Goal: Task Accomplishment & Management: Use online tool/utility

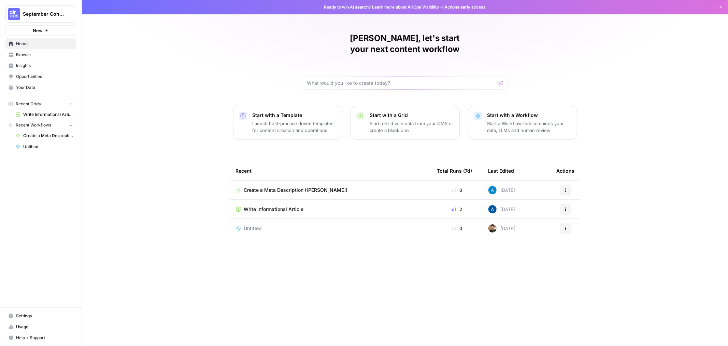
click at [167, 101] on div "[PERSON_NAME], let's start your next content workflow Start with a Template Lau…" at bounding box center [405, 173] width 646 height 346
click at [185, 88] on div "[PERSON_NAME], let's start your next content workflow Start with a Template Lau…" at bounding box center [405, 173] width 646 height 346
drag, startPoint x: 115, startPoint y: 43, endPoint x: 97, endPoint y: 50, distance: 19.1
click at [115, 43] on div "Andy, let's start your next content workflow Start with a Template Launch best-…" at bounding box center [405, 173] width 646 height 346
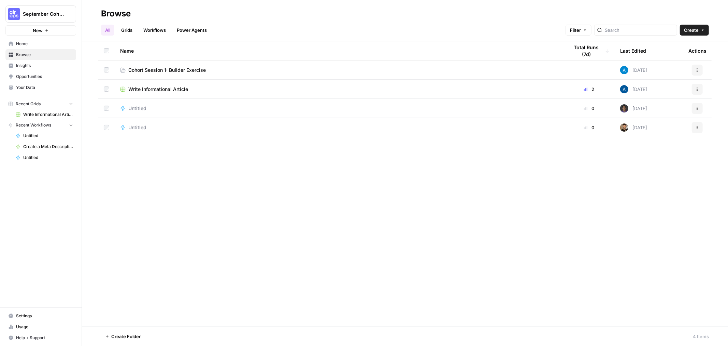
click at [173, 70] on span "Cohort Session 1: Builder Exercise" at bounding box center [167, 70] width 78 height 7
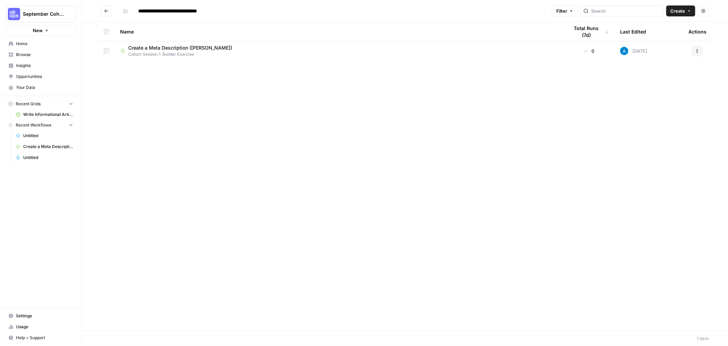
click at [682, 13] on span "Create" at bounding box center [678, 11] width 15 height 7
click at [666, 37] on span "Workflow" at bounding box center [668, 36] width 38 height 7
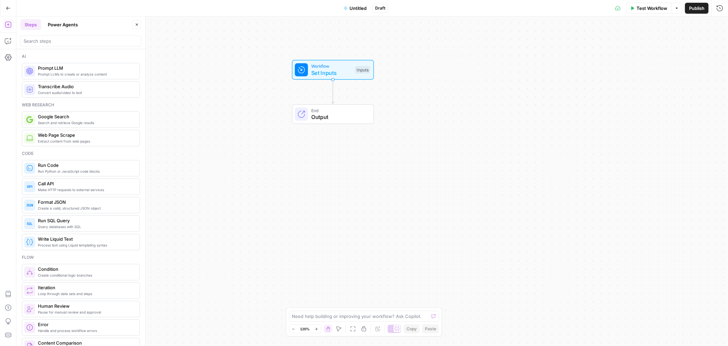
drag, startPoint x: 241, startPoint y: 193, endPoint x: 201, endPoint y: 103, distance: 97.4
click at [201, 103] on div "Workflow Set Inputs Inputs End Output" at bounding box center [372, 180] width 712 height 329
click at [330, 69] on span "Set Inputs" at bounding box center [331, 73] width 41 height 8
click at [323, 70] on span "Set Inputs" at bounding box center [331, 73] width 41 height 8
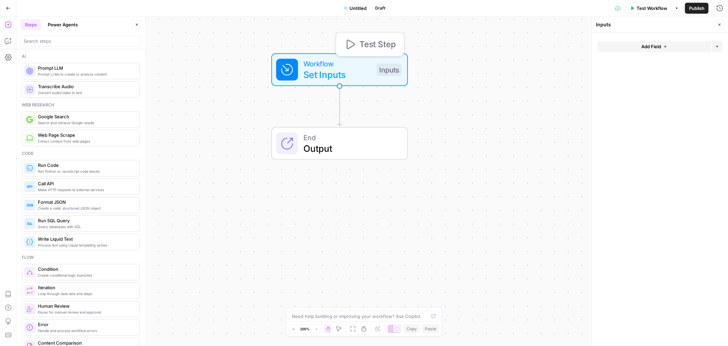
drag, startPoint x: 278, startPoint y: 75, endPoint x: 287, endPoint y: 66, distance: 13.8
click at [287, 66] on icon at bounding box center [287, 69] width 11 height 11
click at [356, 9] on span "Untitled" at bounding box center [358, 8] width 17 height 7
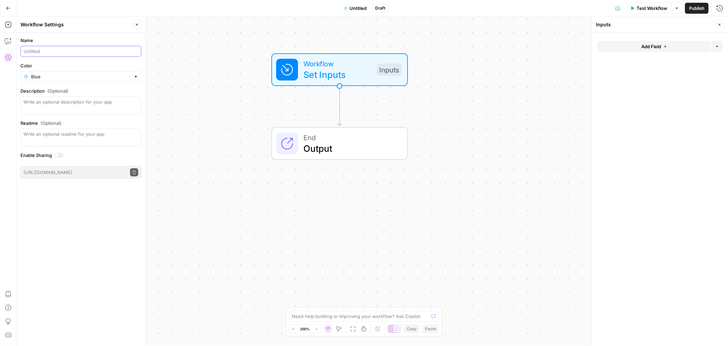
click at [50, 51] on input "Name" at bounding box center [81, 51] width 115 height 7
type input "Create a Meta Description (Andy M)"
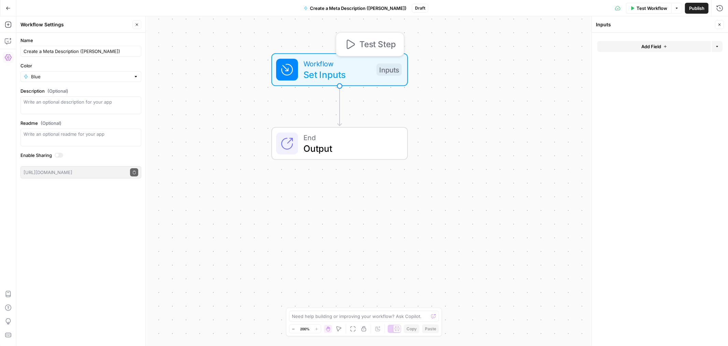
click at [345, 66] on span "Workflow" at bounding box center [338, 63] width 68 height 11
drag, startPoint x: 594, startPoint y: 132, endPoint x: 487, endPoint y: 143, distance: 107.4
click at [291, 328] on span "Zoom Out" at bounding box center [291, 328] width 0 height 0
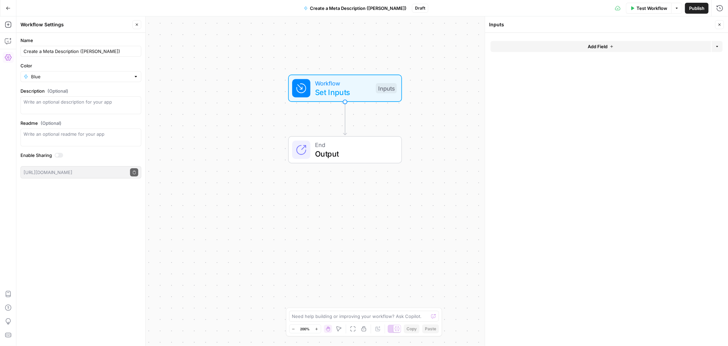
click at [292, 328] on button "Zoom Out" at bounding box center [294, 328] width 8 height 8
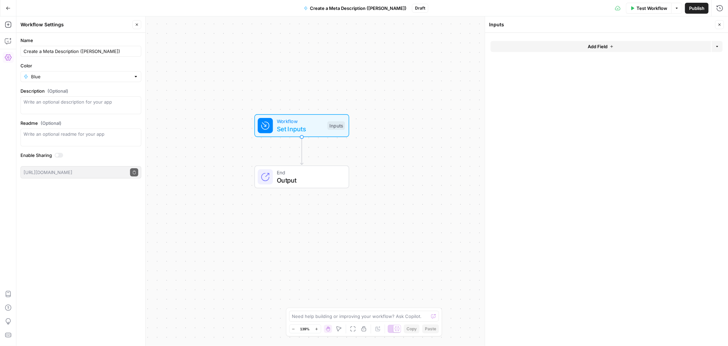
drag, startPoint x: 453, startPoint y: 172, endPoint x: 407, endPoint y: 194, distance: 51.6
click at [407, 194] on div "Workflow Set Inputs Inputs End Output" at bounding box center [372, 180] width 712 height 329
click at [313, 125] on span "Set Inputs" at bounding box center [300, 129] width 47 height 10
click at [67, 76] on input "Color" at bounding box center [81, 76] width 100 height 7
click at [79, 168] on span "Red" at bounding box center [83, 169] width 99 height 7
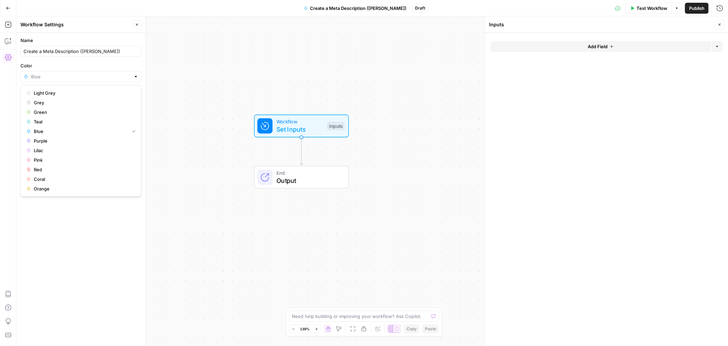
type input "Red"
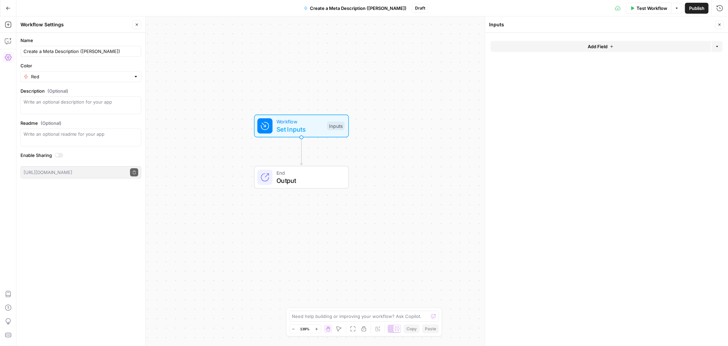
click at [178, 80] on div "Workflow Set Inputs Inputs End Output" at bounding box center [372, 180] width 712 height 329
click at [600, 46] on span "Add Field" at bounding box center [598, 46] width 20 height 7
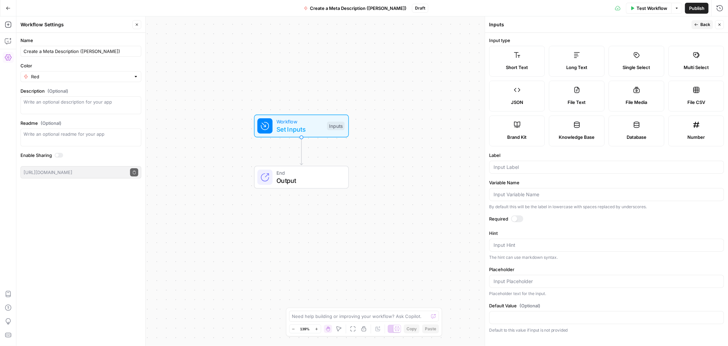
click at [521, 62] on label "Short Text" at bounding box center [517, 61] width 56 height 31
click at [523, 68] on span "Short Text" at bounding box center [517, 67] width 22 height 7
click at [547, 168] on input "Label" at bounding box center [607, 167] width 226 height 7
drag, startPoint x: 547, startPoint y: 168, endPoint x: 476, endPoint y: 179, distance: 71.5
click at [476, 179] on body "September Cohort New Home Browse Insights Opportunities Your Data Recent Grids …" at bounding box center [364, 173] width 728 height 346
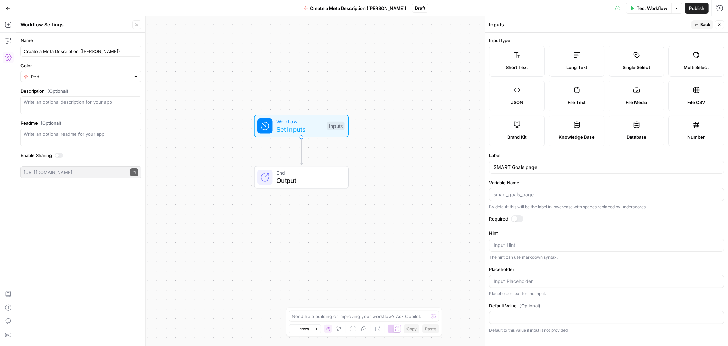
click at [549, 163] on div "SMART Goals page" at bounding box center [606, 166] width 235 height 13
click at [548, 164] on div "SMART Goals page" at bounding box center [606, 166] width 235 height 13
click at [540, 169] on input "SMART Goals page" at bounding box center [607, 167] width 226 height 7
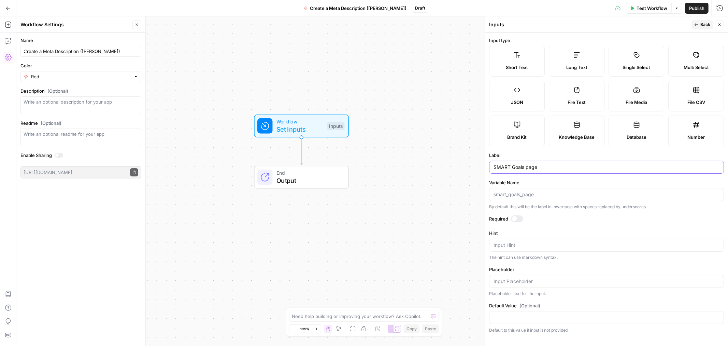
click at [540, 169] on input "SMART Goals page" at bounding box center [607, 167] width 226 height 7
type input "blog URL"
click at [520, 194] on input "Variable Name" at bounding box center [607, 194] width 226 height 7
click at [700, 24] on button "Back" at bounding box center [703, 24] width 22 height 9
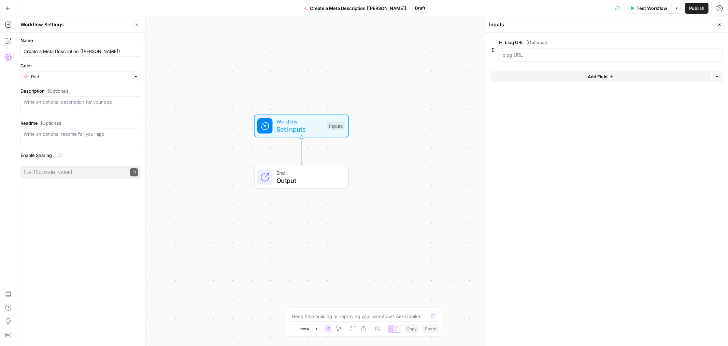
click at [433, 119] on div "Workflow Set Inputs Inputs End Output" at bounding box center [372, 180] width 712 height 329
click at [718, 23] on icon "button" at bounding box center [720, 25] width 4 height 4
click at [301, 129] on span "Set Inputs" at bounding box center [300, 129] width 47 height 10
click at [308, 127] on span "Set Inputs" at bounding box center [300, 129] width 47 height 10
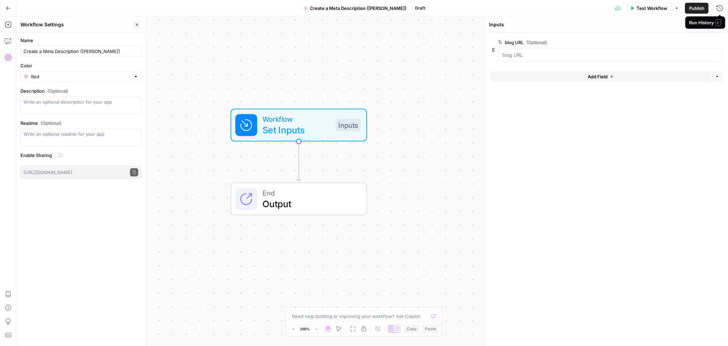
click at [720, 24] on span "E" at bounding box center [718, 22] width 5 height 7
click at [524, 51] on div at bounding box center [610, 54] width 225 height 13
click at [643, 5] on span "Test Workflow" at bounding box center [652, 8] width 31 height 7
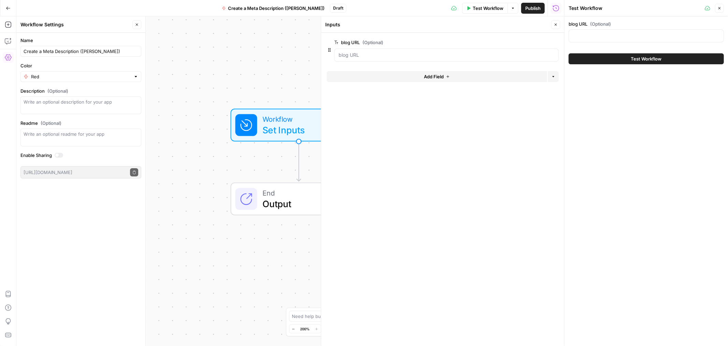
click at [558, 24] on button "Close" at bounding box center [555, 24] width 9 height 9
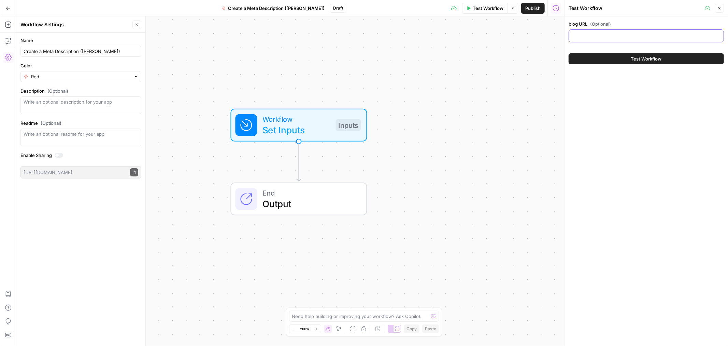
click at [592, 37] on input "blog URL (Optional)" at bounding box center [646, 35] width 146 height 7
paste input "https://www.smartsheet.com/blog/essential-guide-writing-smart-goals"
type input "https://www.smartsheet.com/blog/essential-guide-writing-smart-goals"
click at [718, 9] on icon "button" at bounding box center [720, 8] width 4 height 4
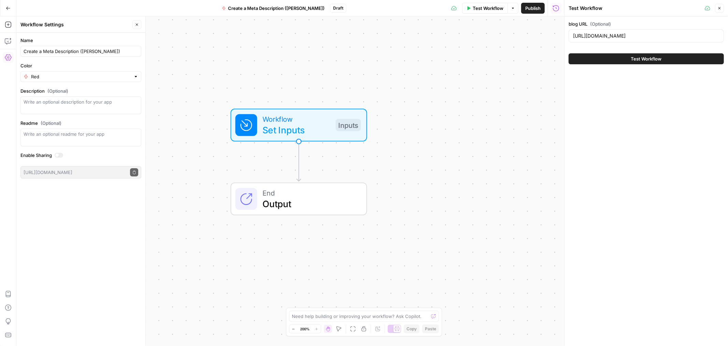
scroll to position [0, 0]
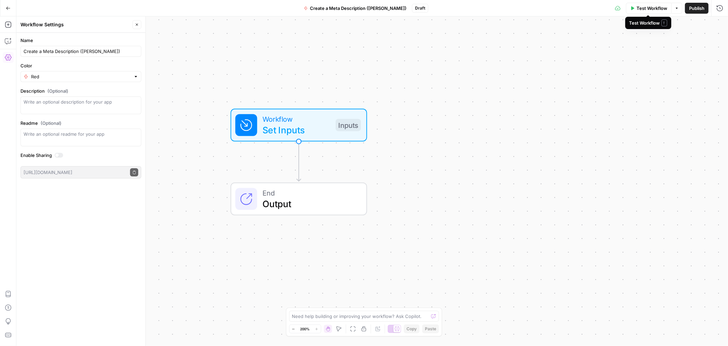
click at [651, 10] on span "Test Workflow" at bounding box center [652, 8] width 31 height 7
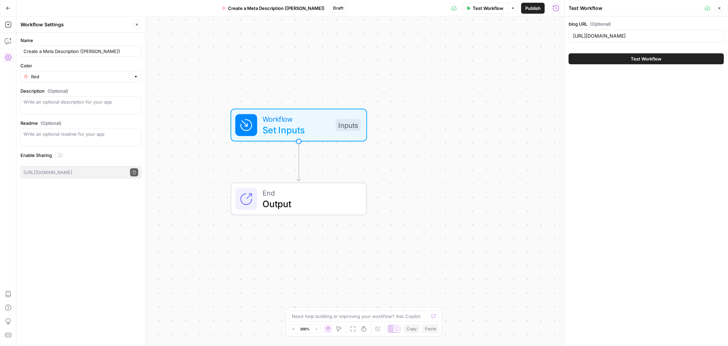
click at [722, 9] on button "Close" at bounding box center [719, 8] width 9 height 9
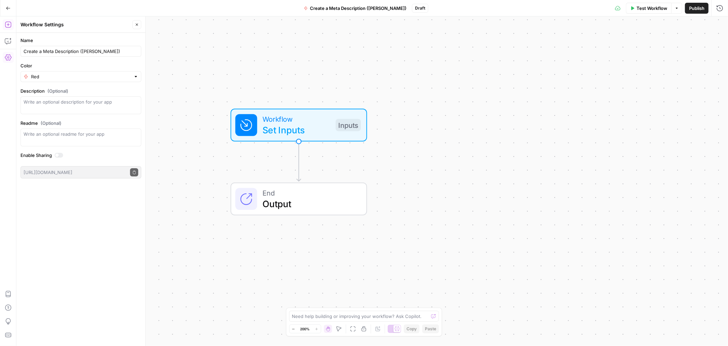
click at [8, 22] on icon "button" at bounding box center [8, 24] width 7 height 7
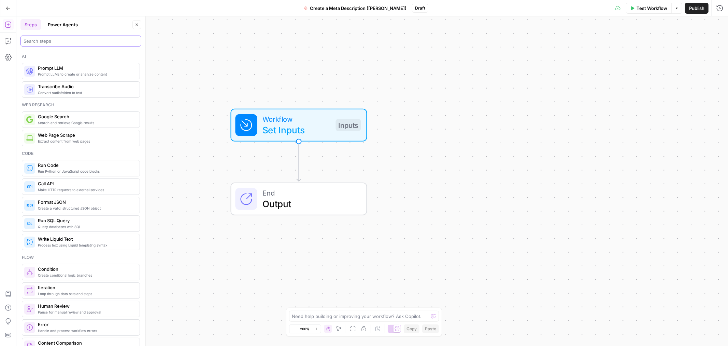
click at [46, 43] on input "search" at bounding box center [81, 41] width 115 height 7
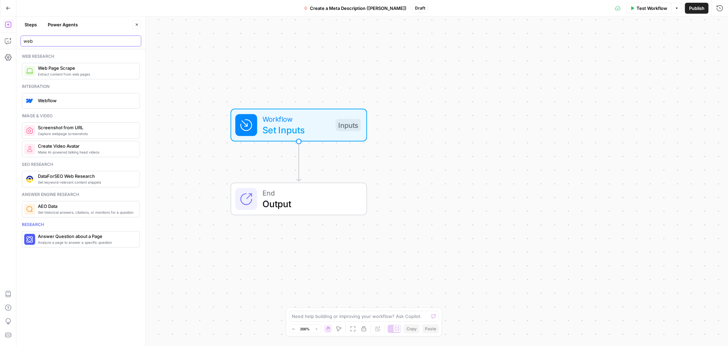
type input "web"
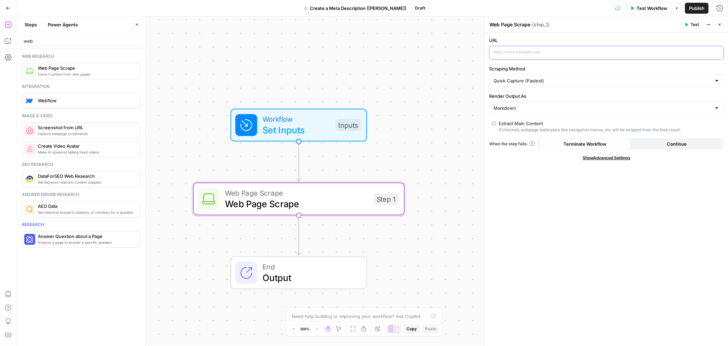
click at [513, 52] on p at bounding box center [601, 52] width 215 height 7
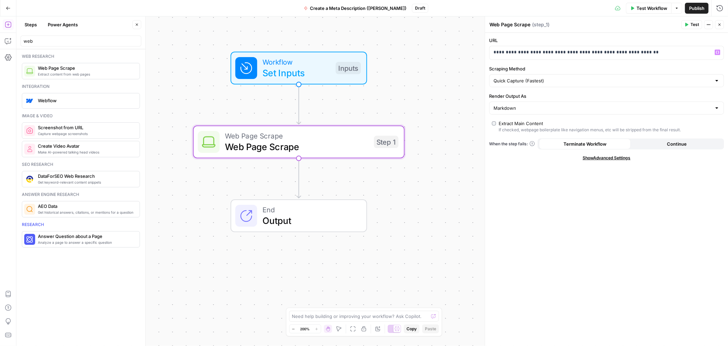
click at [292, 329] on icon "button" at bounding box center [294, 329] width 4 height 4
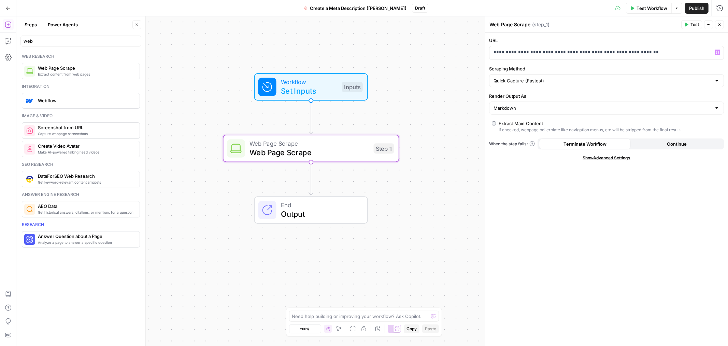
click at [292, 329] on icon "button" at bounding box center [294, 329] width 4 height 4
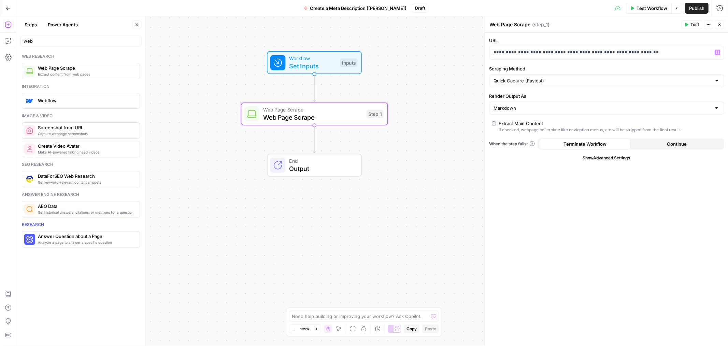
drag, startPoint x: 427, startPoint y: 124, endPoint x: 421, endPoint y: 84, distance: 40.5
click at [421, 84] on div "Workflow Set Inputs Inputs Web Page Scrape Web Page Scrape Step 1 End Output" at bounding box center [372, 180] width 712 height 329
click at [569, 50] on p "**********" at bounding box center [601, 52] width 215 height 7
click at [569, 49] on p "**********" at bounding box center [601, 52] width 215 height 7
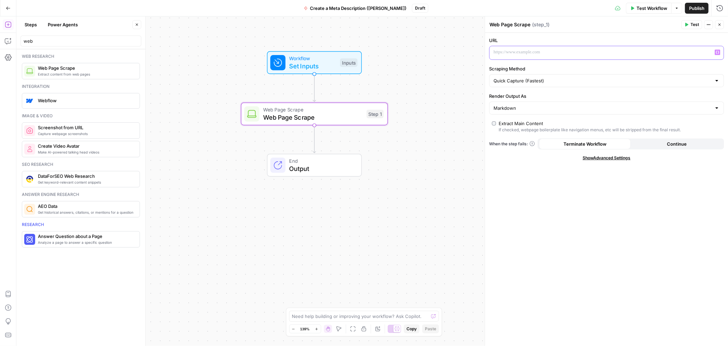
click at [568, 50] on p at bounding box center [601, 52] width 215 height 7
click at [716, 54] on icon "button" at bounding box center [717, 52] width 3 height 3
click at [394, 26] on div "Workflow Set Inputs Inputs Web Page Scrape Web Page Scrape Step 1 End Output" at bounding box center [372, 180] width 712 height 329
click at [521, 55] on p at bounding box center [607, 52] width 226 height 7
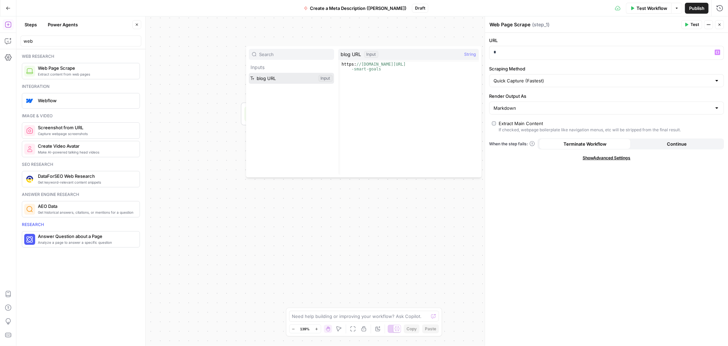
click at [294, 79] on button "Select variable blog URL" at bounding box center [291, 78] width 85 height 11
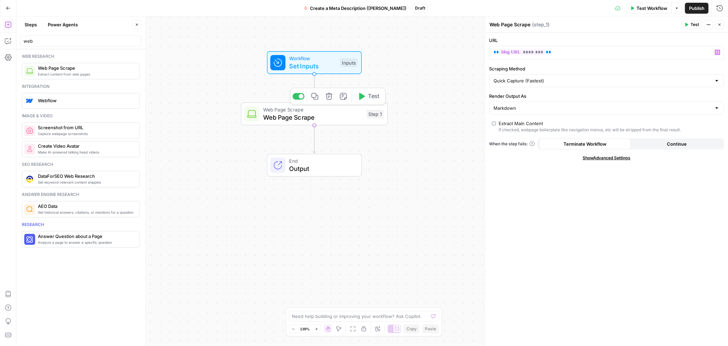
click at [321, 117] on span "Web Page Scrape" at bounding box center [313, 117] width 100 height 10
click at [307, 62] on span "Set Inputs" at bounding box center [313, 66] width 47 height 10
click at [639, 8] on span "Test Workflow" at bounding box center [652, 8] width 31 height 7
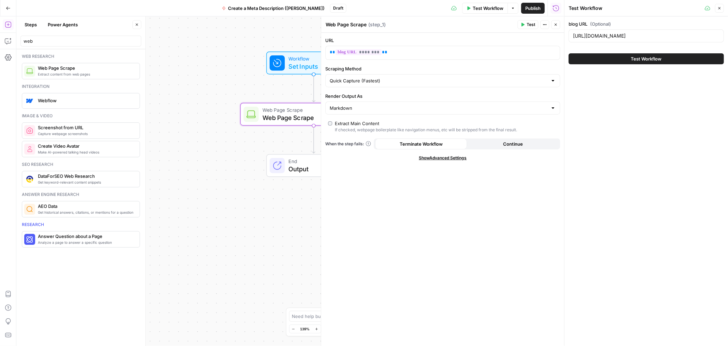
click at [558, 25] on button "Close" at bounding box center [555, 24] width 9 height 9
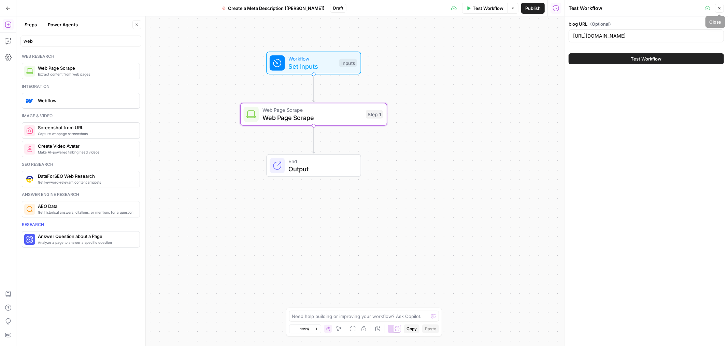
click at [721, 11] on button "Close" at bounding box center [719, 8] width 9 height 9
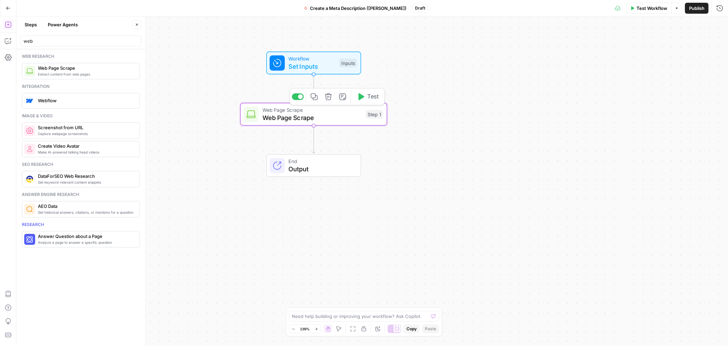
click at [328, 111] on span "Web Page Scrape" at bounding box center [313, 110] width 100 height 8
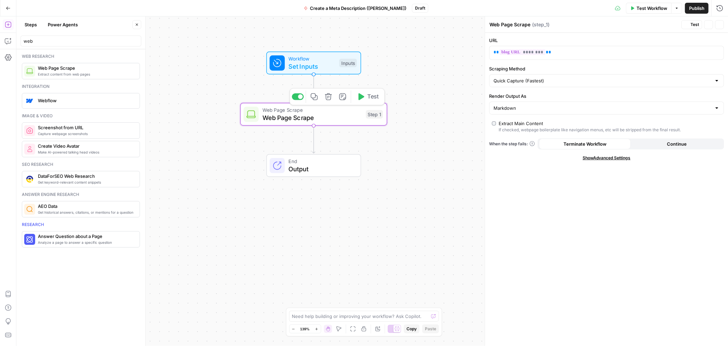
click at [328, 111] on span "Web Page Scrape" at bounding box center [313, 110] width 100 height 8
click at [509, 109] on input "Render Output As" at bounding box center [603, 107] width 218 height 7
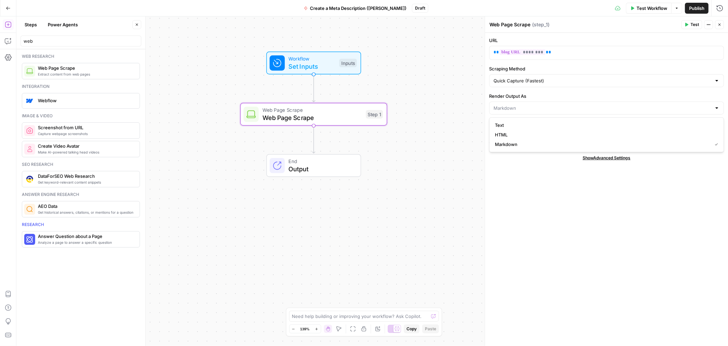
type input "Markdown"
click at [513, 96] on label "Render Output As" at bounding box center [606, 96] width 235 height 7
click at [513, 104] on input "Markdown" at bounding box center [603, 107] width 218 height 7
type input "Markdown"
click at [473, 93] on div "Workflow Set Inputs Inputs Web Page Scrape Web Page Scrape Step 1 End Output" at bounding box center [372, 180] width 712 height 329
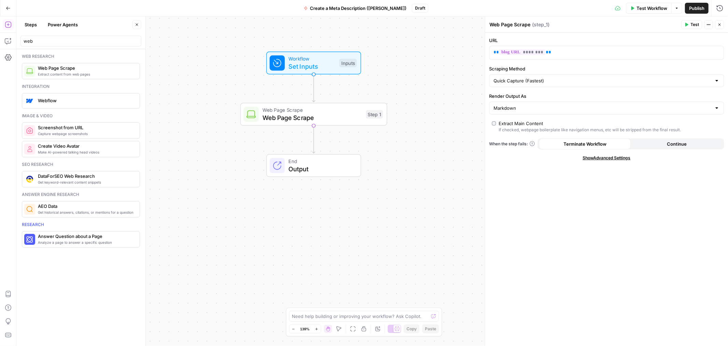
drag, startPoint x: 694, startPoint y: 23, endPoint x: 496, endPoint y: 79, distance: 205.8
click at [694, 23] on span "Test" at bounding box center [695, 25] width 9 height 6
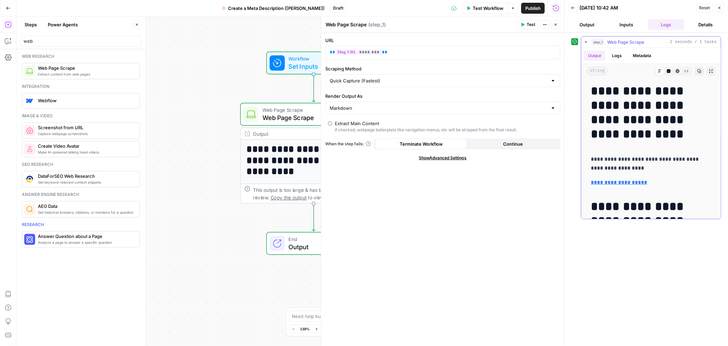
click at [621, 54] on button "Logs" at bounding box center [617, 56] width 18 height 10
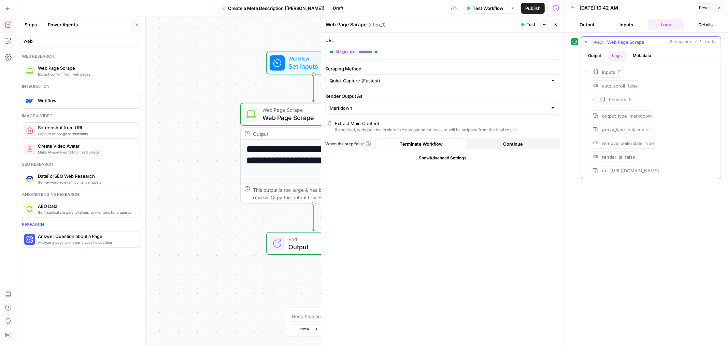
click at [647, 55] on button "Metadata" at bounding box center [642, 56] width 27 height 10
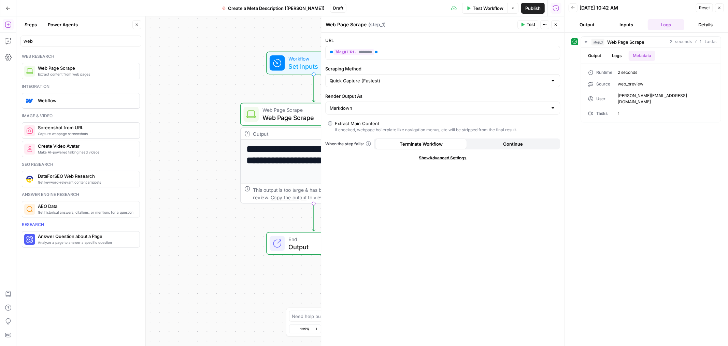
click at [591, 25] on button "Output" at bounding box center [587, 24] width 37 height 11
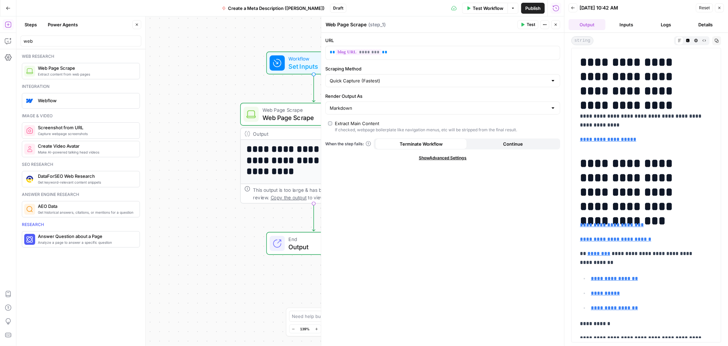
click at [606, 138] on link "**********" at bounding box center [608, 139] width 56 height 5
click at [664, 29] on header "Back 09/15/25 at 10:42 AM Reset Close Output Inputs Logs Details" at bounding box center [647, 16] width 164 height 33
click at [664, 28] on button "Logs" at bounding box center [666, 24] width 37 height 11
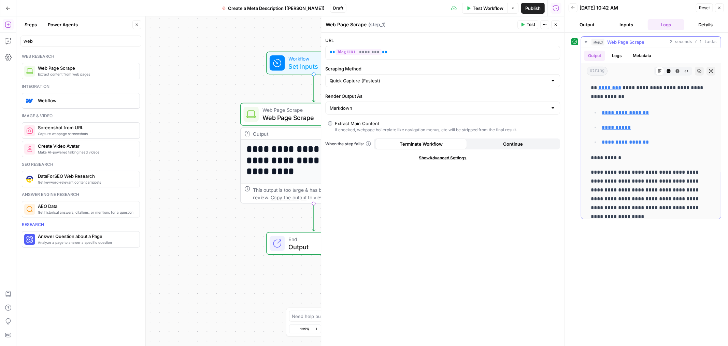
scroll to position [227, 0]
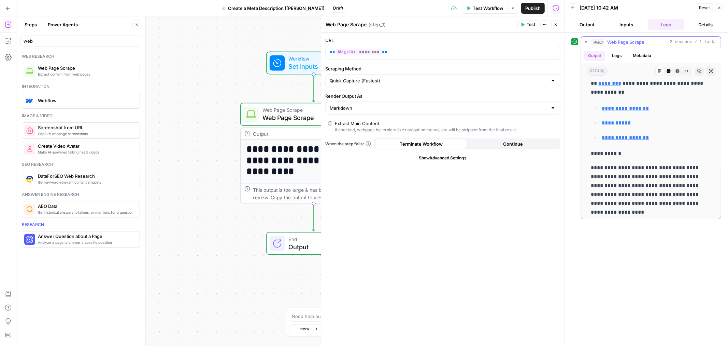
click at [617, 57] on button "Logs" at bounding box center [617, 56] width 18 height 10
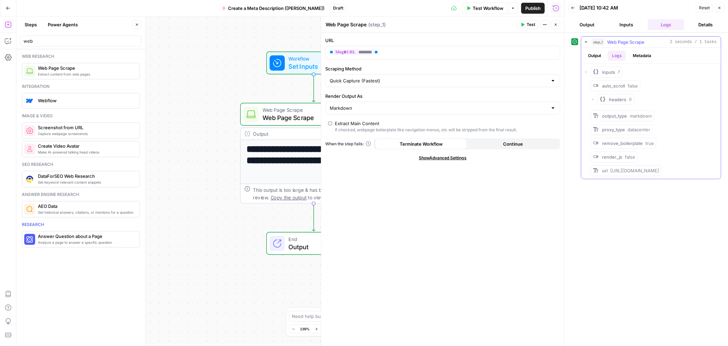
scroll to position [0, 0]
click at [641, 58] on button "Metadata" at bounding box center [642, 56] width 27 height 10
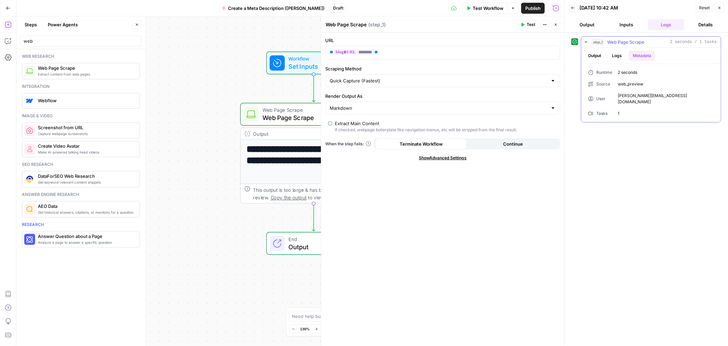
click at [615, 53] on button "Logs" at bounding box center [617, 56] width 18 height 10
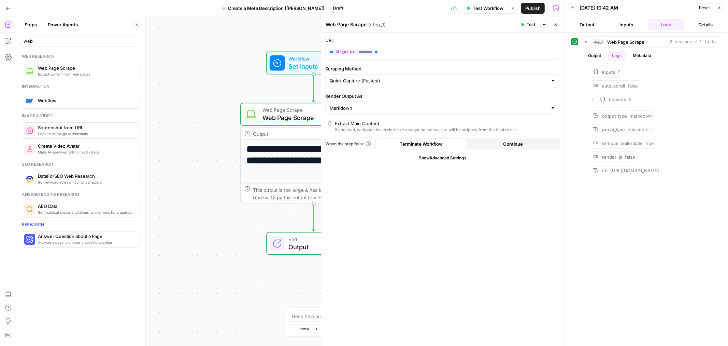
click at [623, 26] on button "Inputs" at bounding box center [626, 24] width 37 height 11
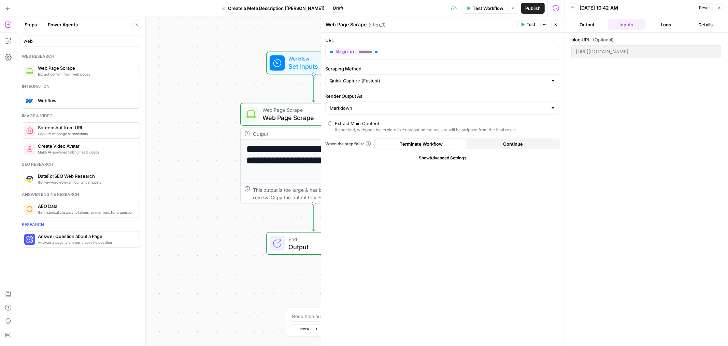
click at [663, 26] on button "Logs" at bounding box center [666, 24] width 37 height 11
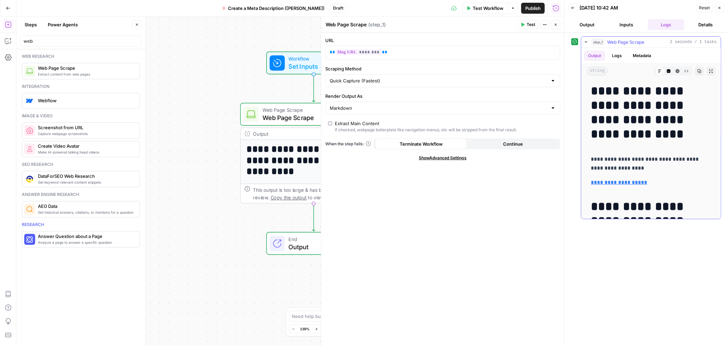
click at [611, 56] on button "Logs" at bounding box center [617, 56] width 18 height 10
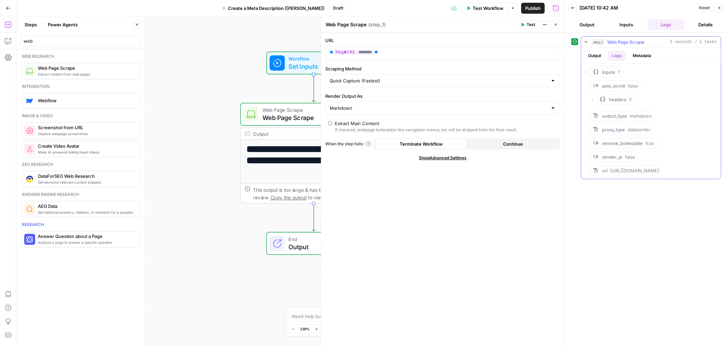
click at [596, 155] on icon at bounding box center [596, 156] width 7 height 7
click at [599, 159] on icon at bounding box center [596, 156] width 7 height 7
drag, startPoint x: 595, startPoint y: 53, endPoint x: 593, endPoint y: 60, distance: 7.3
click at [594, 54] on button "Output" at bounding box center [594, 56] width 21 height 10
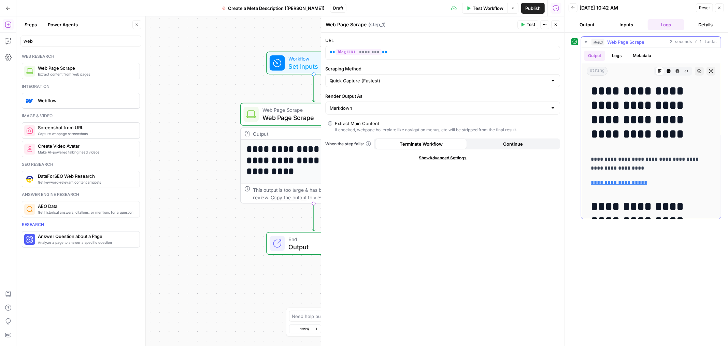
click at [621, 55] on button "Logs" at bounding box center [617, 56] width 18 height 10
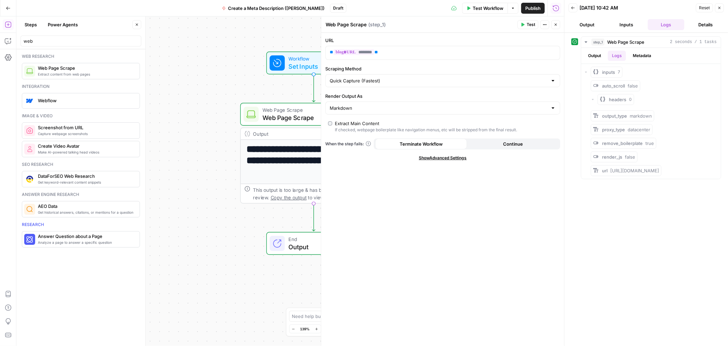
click at [200, 101] on div "**********" at bounding box center [290, 180] width 548 height 329
click at [554, 26] on icon "button" at bounding box center [556, 25] width 4 height 4
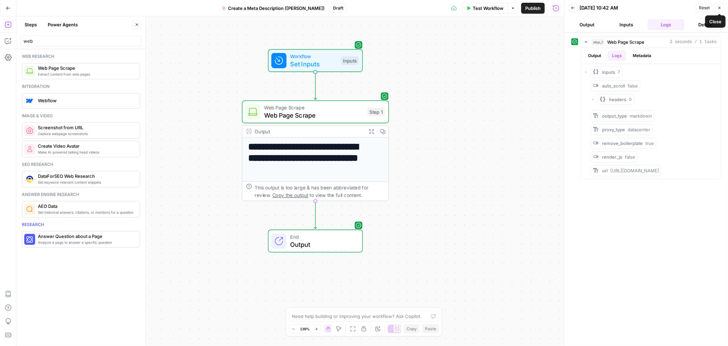
drag, startPoint x: 722, startPoint y: 11, endPoint x: 693, endPoint y: 29, distance: 34.1
click at [722, 11] on button "Close" at bounding box center [719, 7] width 9 height 9
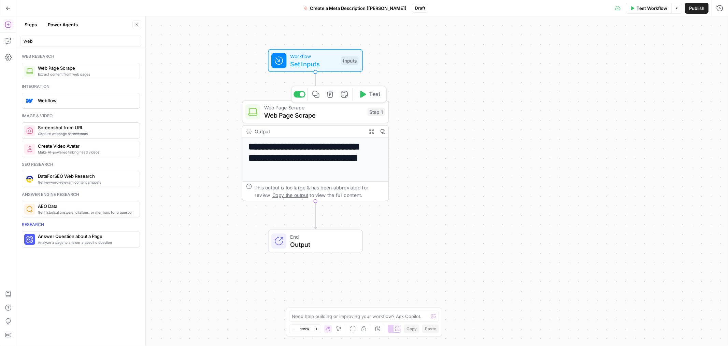
click at [331, 111] on span "Web Page Scrape" at bounding box center [314, 115] width 100 height 10
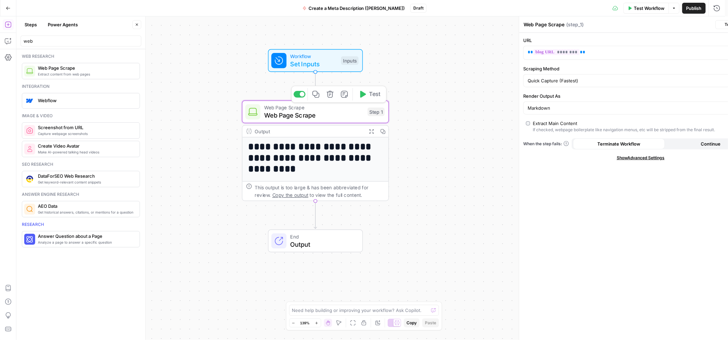
click at [331, 111] on span "Web Page Scrape" at bounding box center [314, 115] width 100 height 10
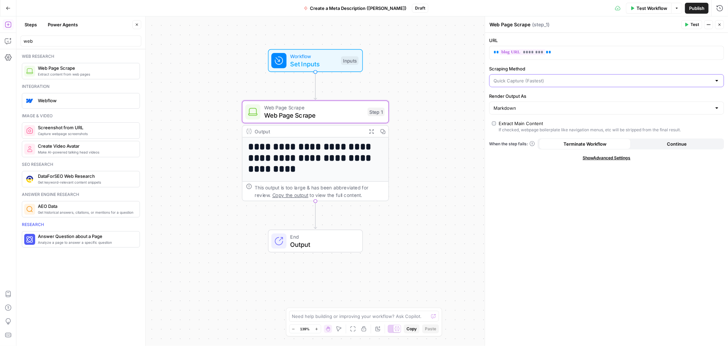
click at [535, 80] on input "Scraping Method" at bounding box center [603, 80] width 218 height 7
click at [523, 111] on button "Detailed Scrape (Slowest)" at bounding box center [606, 107] width 229 height 10
type input "Detailed Scrape (Slowest)"
click at [695, 25] on span "Test" at bounding box center [695, 25] width 9 height 6
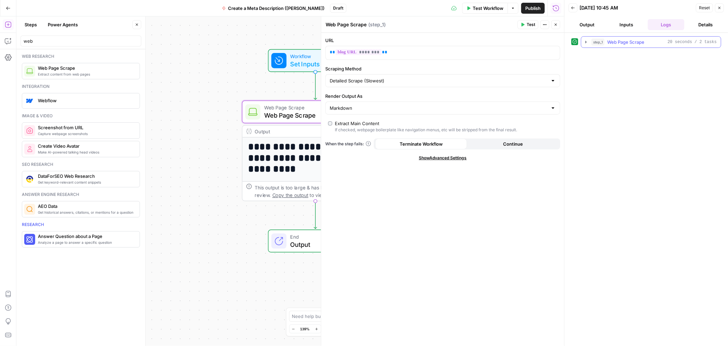
click at [619, 46] on button "step_1 Web Page Scrape 20 seconds / 2 tasks" at bounding box center [651, 42] width 140 height 11
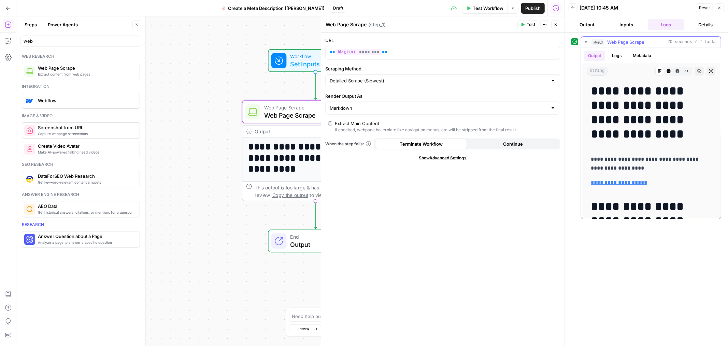
click at [616, 56] on button "Logs" at bounding box center [617, 56] width 18 height 10
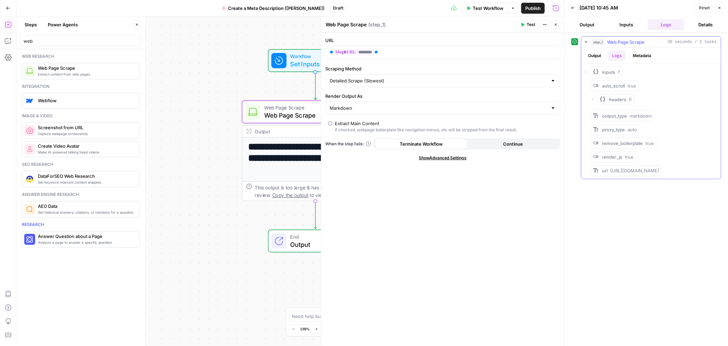
click at [600, 52] on button "Output" at bounding box center [594, 56] width 21 height 10
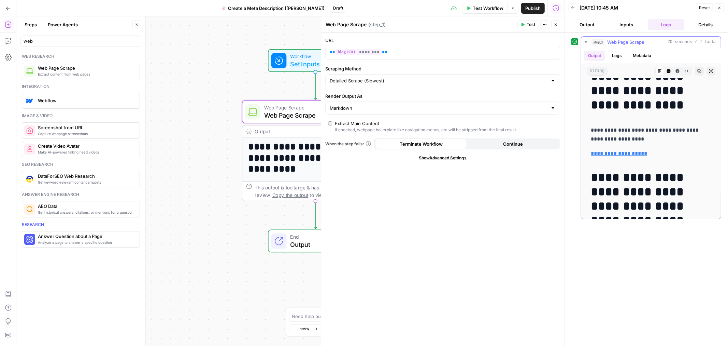
scroll to position [76, 0]
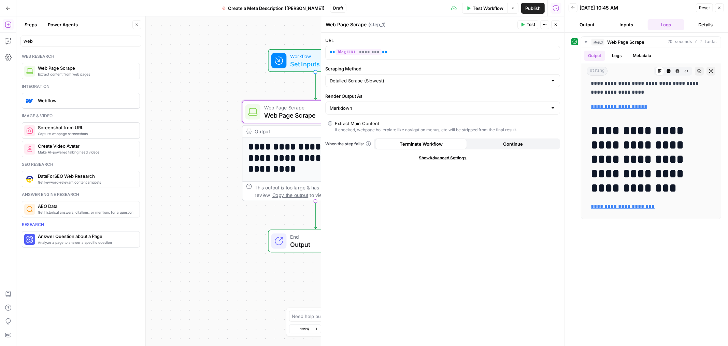
click at [722, 6] on button "Close" at bounding box center [719, 7] width 9 height 9
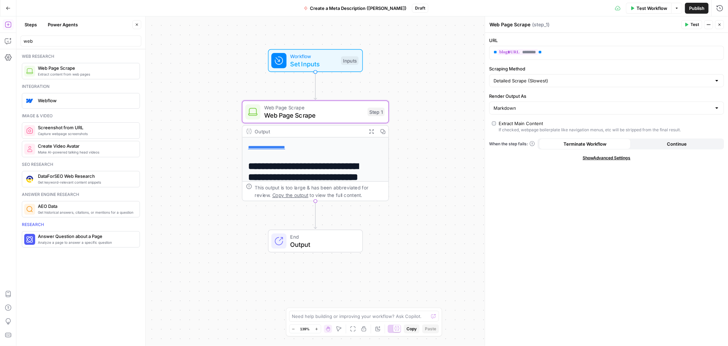
scroll to position [0, 0]
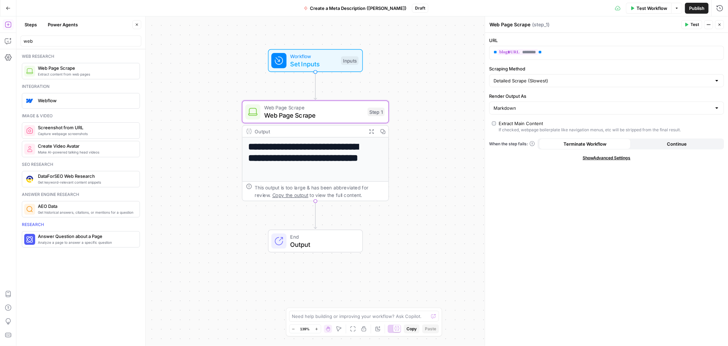
click at [42, 37] on div "web" at bounding box center [80, 41] width 121 height 11
type input "w"
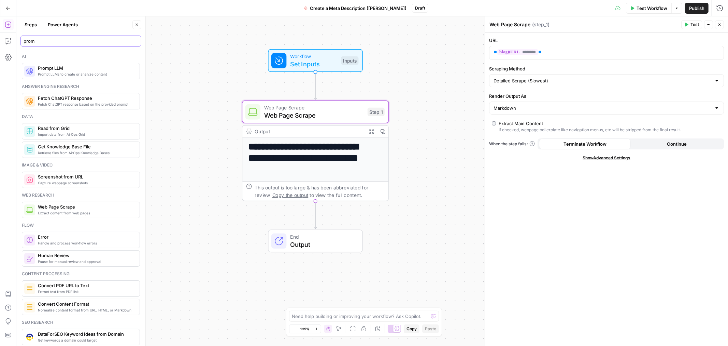
type input "prom"
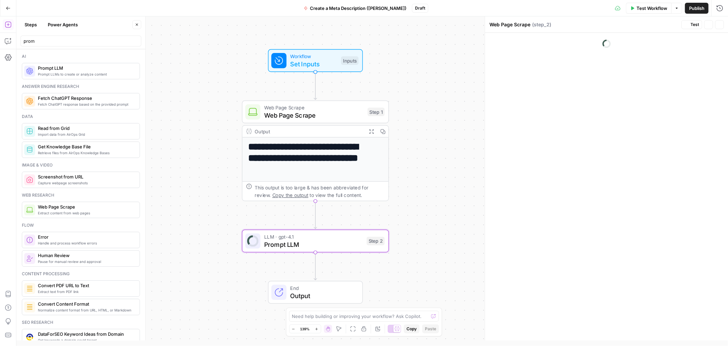
type textarea "Prompt LLM"
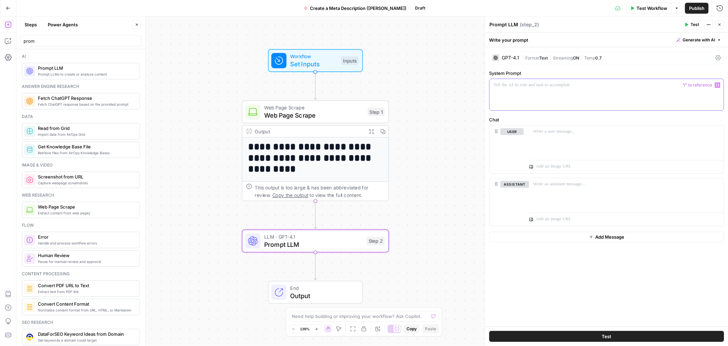
click at [600, 101] on div at bounding box center [607, 94] width 234 height 31
click at [506, 56] on div "GPT-4.1" at bounding box center [510, 57] width 17 height 5
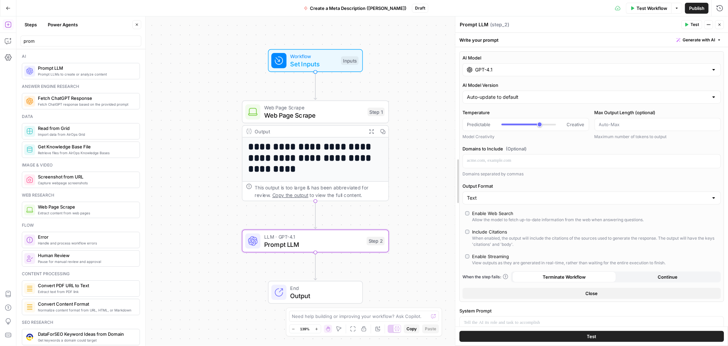
drag, startPoint x: 486, startPoint y: 115, endPoint x: 411, endPoint y: 122, distance: 75.1
click at [411, 122] on body "**********" at bounding box center [364, 173] width 728 height 346
click at [548, 69] on input "GPT-4.1" at bounding box center [591, 69] width 233 height 7
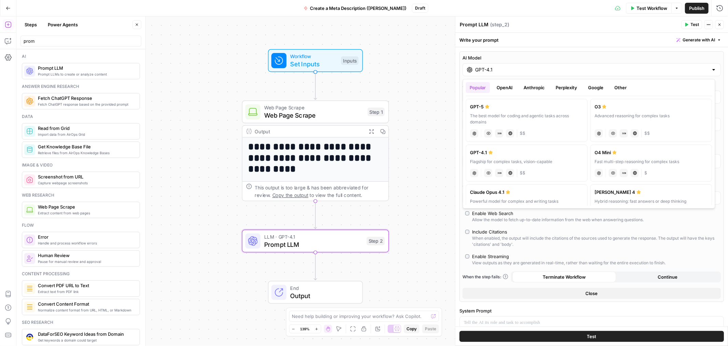
click at [664, 196] on label "Claude Sonnet 4 Hybrid reasoning: fast answers or deep thinking anthropic Visio…" at bounding box center [652, 202] width 122 height 37
type input "Claude Sonnet 4"
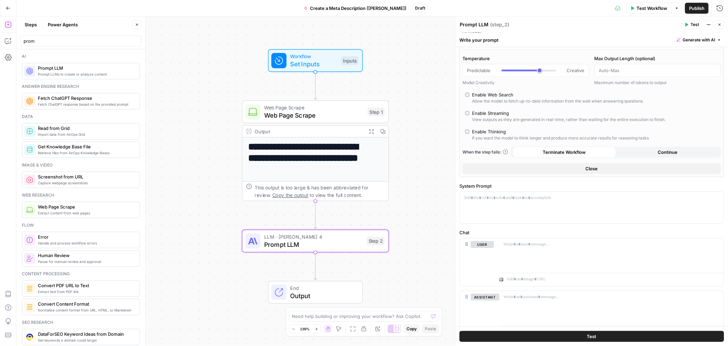
scroll to position [59, 0]
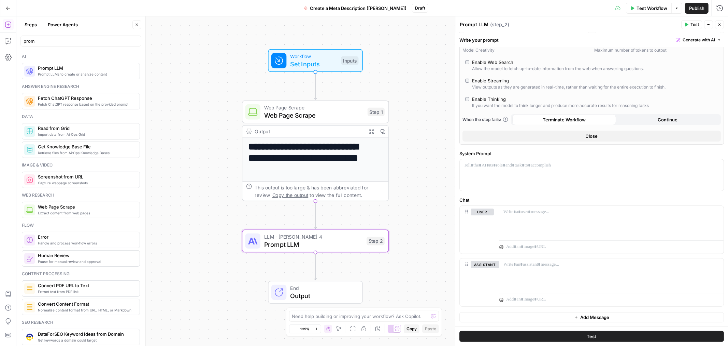
click at [602, 138] on button "Close" at bounding box center [592, 135] width 258 height 11
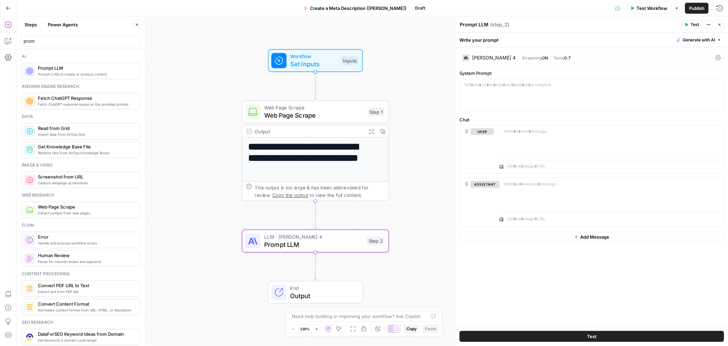
scroll to position [0, 0]
click at [531, 99] on div at bounding box center [592, 94] width 264 height 31
click at [528, 97] on div at bounding box center [592, 94] width 264 height 31
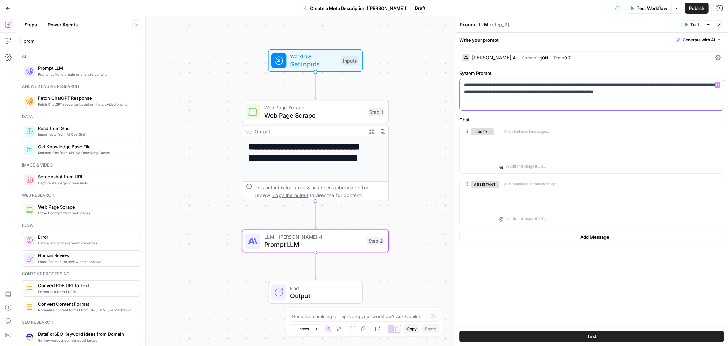
click at [707, 94] on p "**********" at bounding box center [592, 89] width 256 height 14
click at [530, 149] on div at bounding box center [612, 140] width 224 height 31
drag, startPoint x: 601, startPoint y: 140, endPoint x: 608, endPoint y: 144, distance: 8.3
click at [601, 141] on div "**********" at bounding box center [612, 140] width 224 height 31
click at [589, 141] on div "**********" at bounding box center [612, 140] width 224 height 31
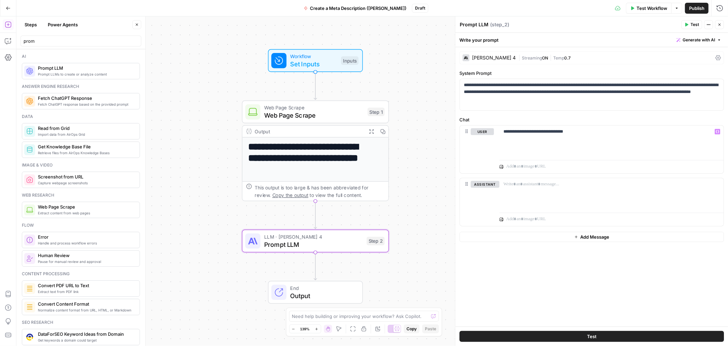
click at [318, 132] on div "Output" at bounding box center [309, 131] width 108 height 8
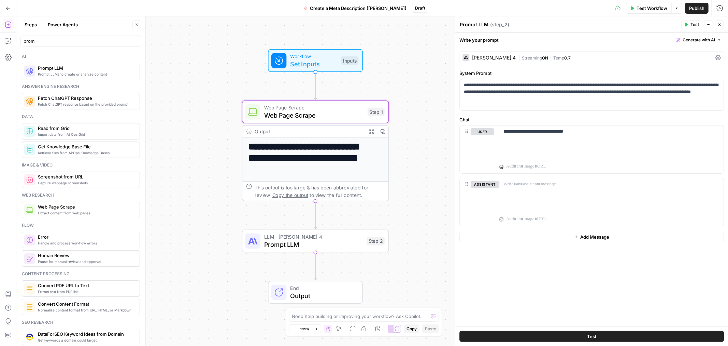
drag, startPoint x: 370, startPoint y: 132, endPoint x: 427, endPoint y: 130, distance: 57.7
click at [370, 132] on icon "button" at bounding box center [371, 131] width 5 height 5
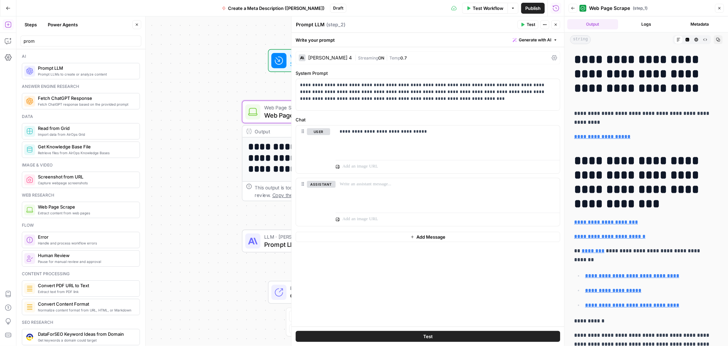
click at [721, 8] on icon "button" at bounding box center [720, 8] width 4 height 4
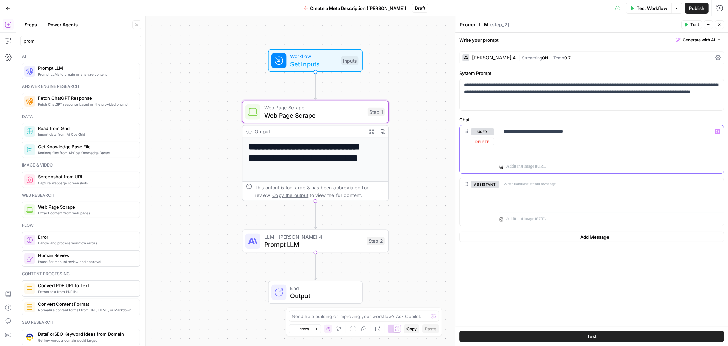
click at [602, 141] on div "**********" at bounding box center [612, 140] width 224 height 31
click at [384, 130] on icon "button" at bounding box center [382, 131] width 5 height 5
click at [632, 130] on p "**********" at bounding box center [612, 131] width 216 height 7
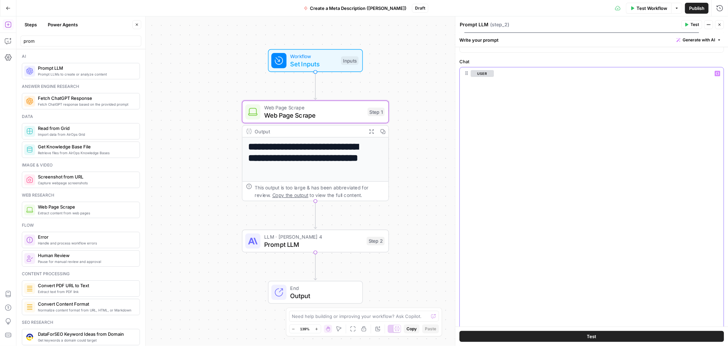
scroll to position [166, 0]
drag, startPoint x: 578, startPoint y: 132, endPoint x: 658, endPoint y: 363, distance: 245.1
click at [658, 345] on html "**********" at bounding box center [364, 173] width 728 height 346
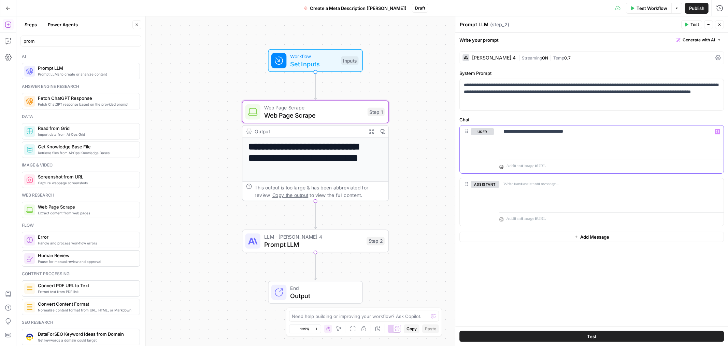
scroll to position [0, 0]
click at [600, 139] on div "**********" at bounding box center [612, 140] width 224 height 31
click at [249, 130] on icon at bounding box center [249, 131] width 6 height 6
click at [719, 132] on icon "button" at bounding box center [717, 131] width 3 height 3
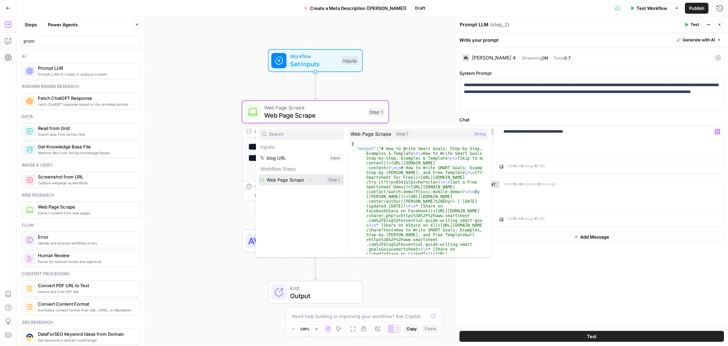
click at [309, 179] on icon "button" at bounding box center [310, 180] width 4 height 4
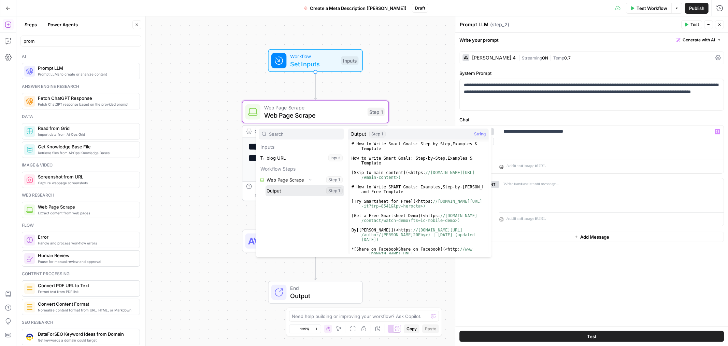
click at [291, 188] on button "Select variable Output" at bounding box center [305, 190] width 79 height 11
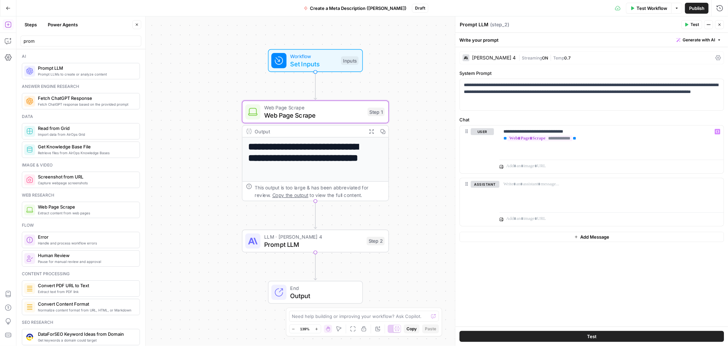
drag, startPoint x: 694, startPoint y: 25, endPoint x: 688, endPoint y: 47, distance: 23.0
click at [694, 24] on span "Test" at bounding box center [695, 25] width 9 height 6
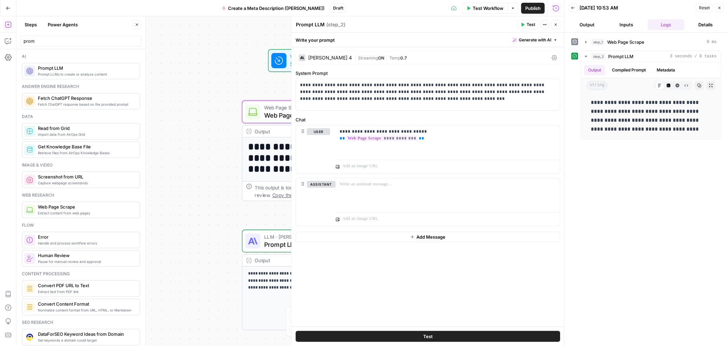
drag, startPoint x: 722, startPoint y: 8, endPoint x: 715, endPoint y: 10, distance: 7.1
click at [722, 8] on button "Close" at bounding box center [719, 7] width 9 height 9
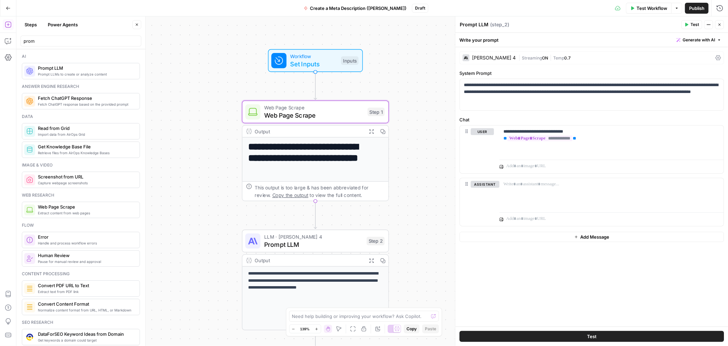
click at [722, 27] on button "Close" at bounding box center [719, 24] width 9 height 9
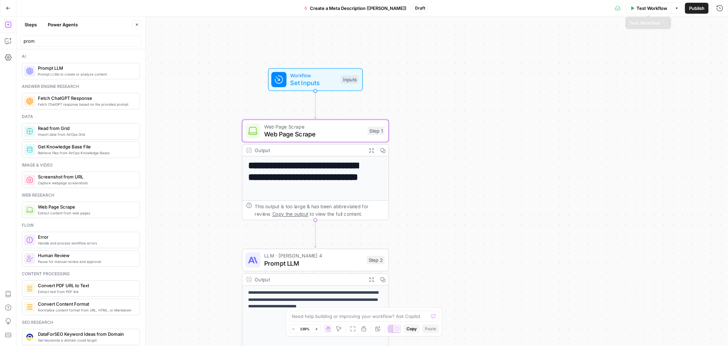
click at [654, 6] on span "Test Workflow" at bounding box center [652, 8] width 31 height 7
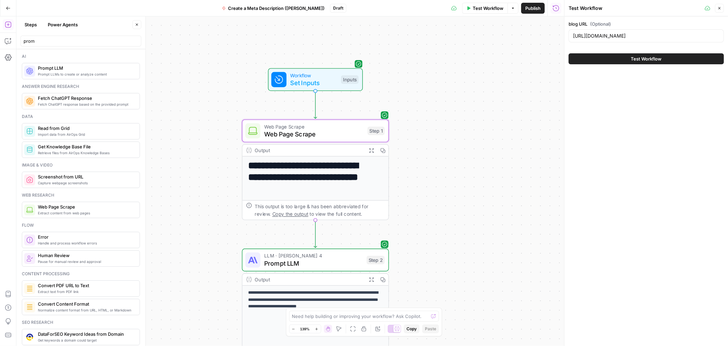
drag, startPoint x: 656, startPoint y: 59, endPoint x: 545, endPoint y: 89, distance: 115.1
click at [654, 60] on span "Test Workflow" at bounding box center [646, 58] width 31 height 7
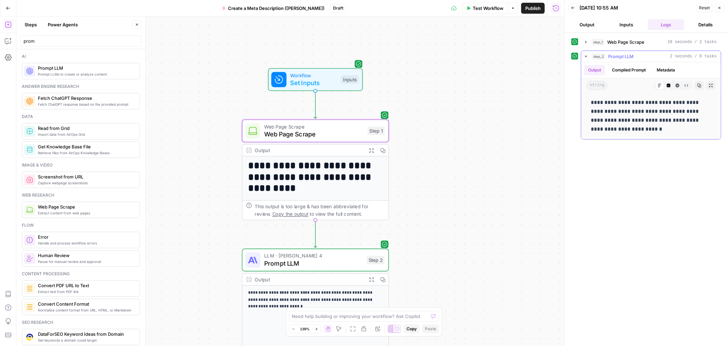
click at [629, 68] on button "Compiled Prompt" at bounding box center [629, 70] width 42 height 10
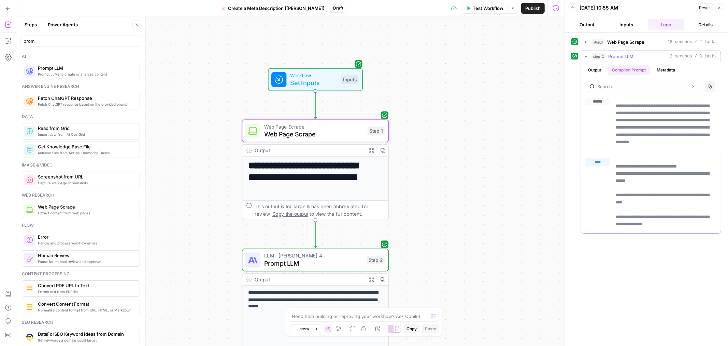
click at [665, 69] on button "Metadata" at bounding box center [666, 70] width 27 height 10
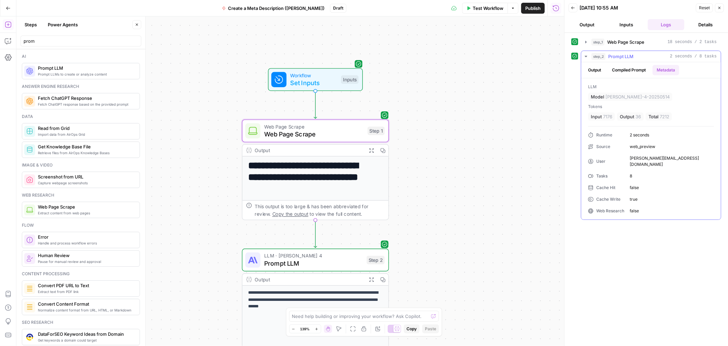
click at [632, 69] on button "Compiled Prompt" at bounding box center [629, 70] width 42 height 10
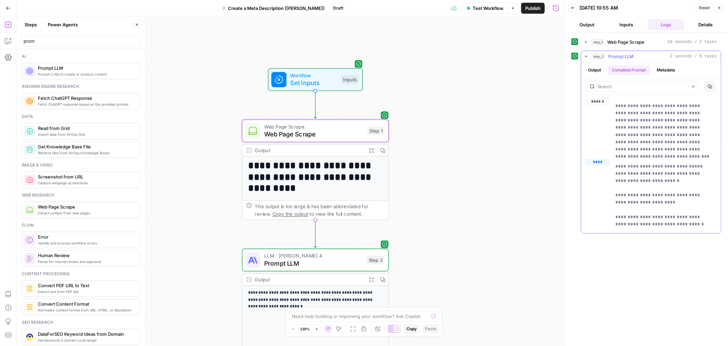
click at [595, 70] on button "Output" at bounding box center [594, 70] width 21 height 10
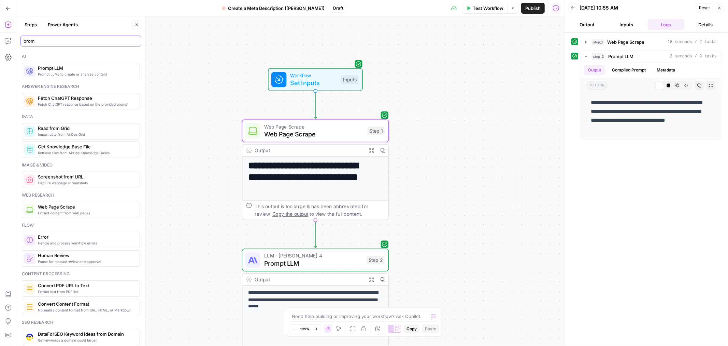
click at [39, 40] on input "prom" at bounding box center [81, 41] width 115 height 7
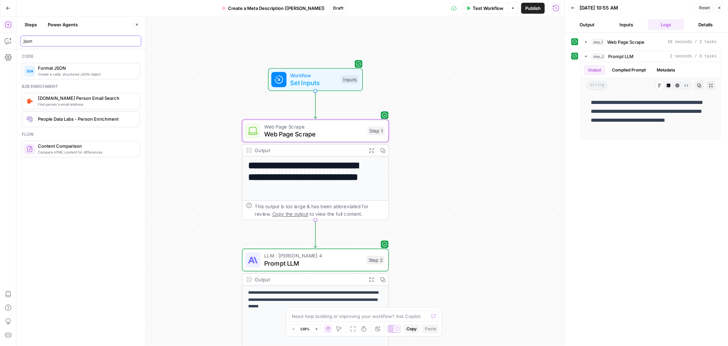
type input "json"
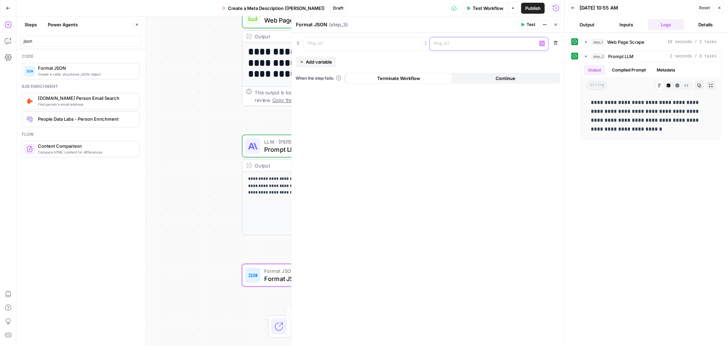
click at [449, 42] on p at bounding box center [483, 43] width 99 height 7
click at [351, 43] on p at bounding box center [357, 43] width 99 height 7
click at [465, 43] on p at bounding box center [483, 43] width 99 height 7
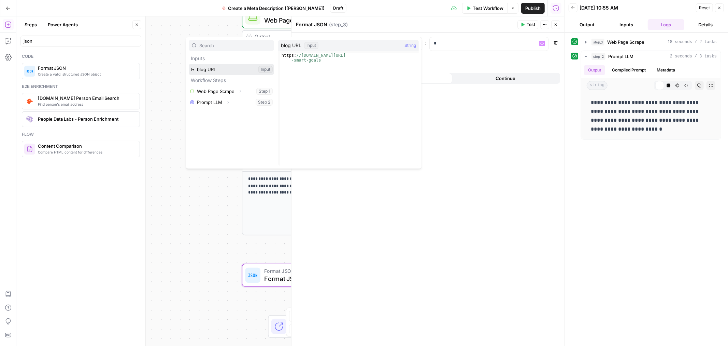
click at [226, 70] on button "Select variable blog URL" at bounding box center [231, 69] width 85 height 11
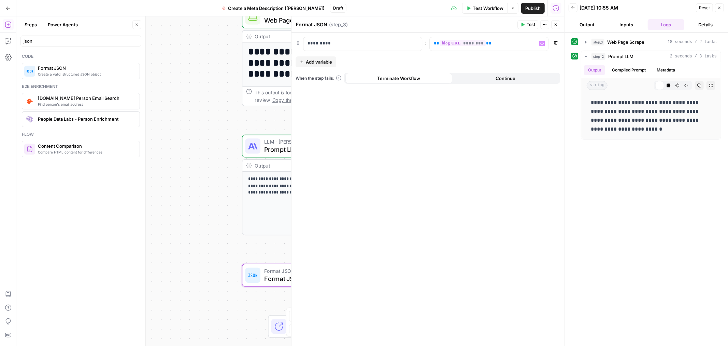
click at [322, 62] on span "Add variable" at bounding box center [319, 61] width 26 height 7
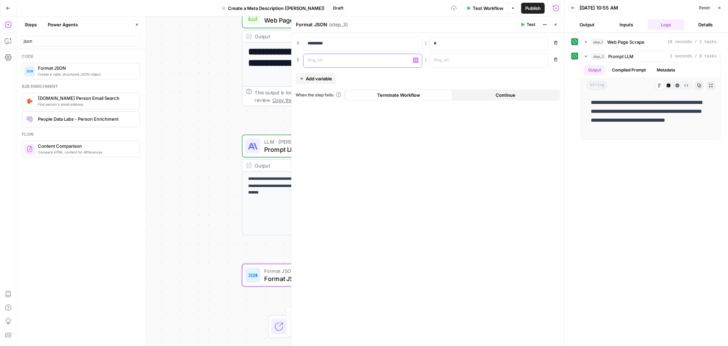
click at [319, 61] on p at bounding box center [357, 60] width 99 height 7
click at [464, 62] on p at bounding box center [483, 60] width 99 height 7
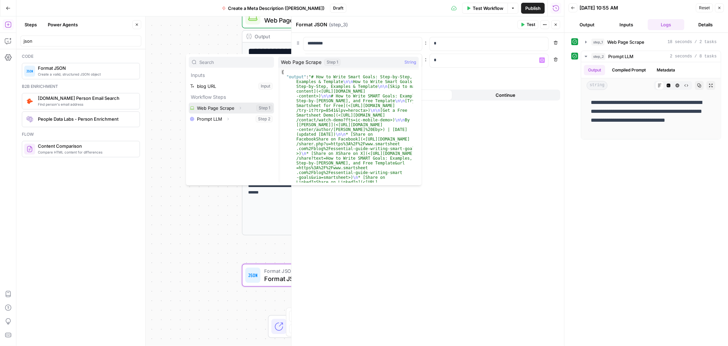
click at [240, 108] on icon "button" at bounding box center [240, 108] width 4 height 4
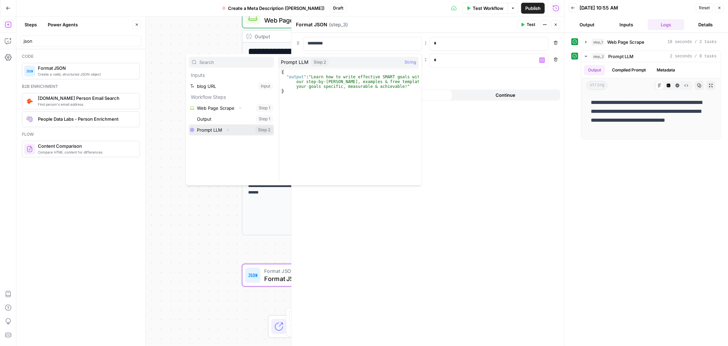
click at [226, 131] on icon "button" at bounding box center [228, 130] width 4 height 4
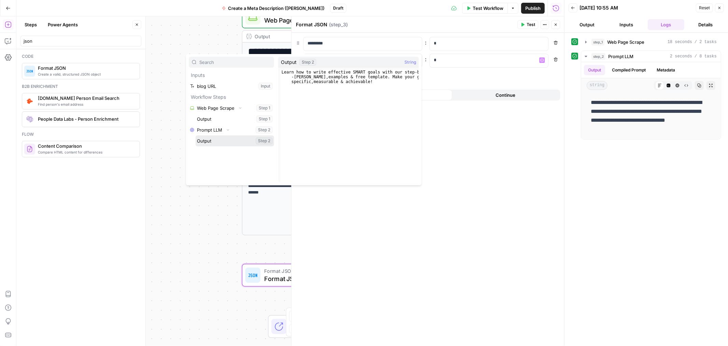
click at [220, 142] on button "Select variable Output" at bounding box center [235, 140] width 79 height 11
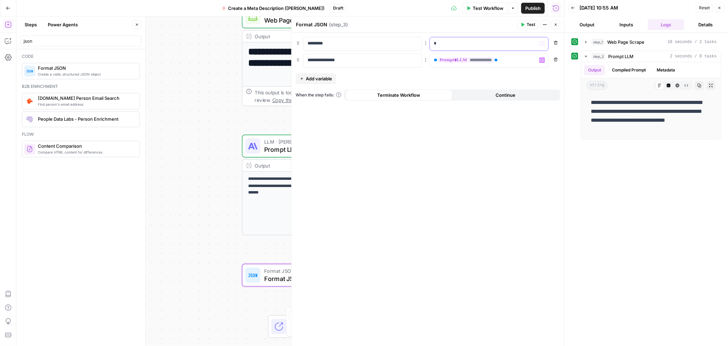
click at [467, 46] on p "*" at bounding box center [489, 43] width 110 height 7
click at [541, 43] on icon "button" at bounding box center [541, 43] width 3 height 3
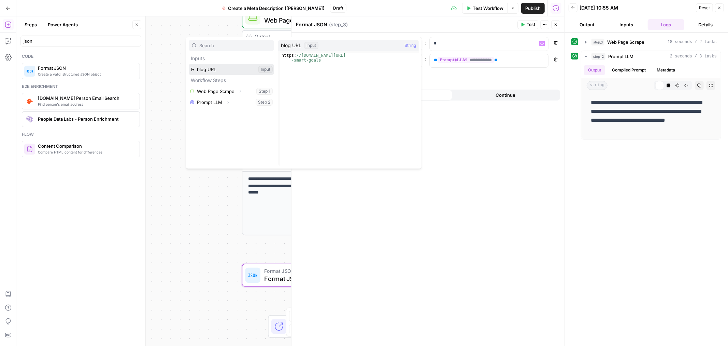
click at [224, 69] on button "Select variable blog URL" at bounding box center [231, 69] width 85 height 11
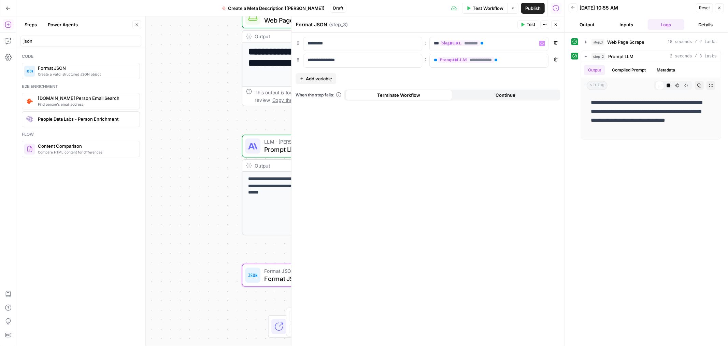
click at [503, 118] on div "**********" at bounding box center [428, 189] width 273 height 313
click at [488, 11] on span "Test Workflow" at bounding box center [488, 8] width 31 height 7
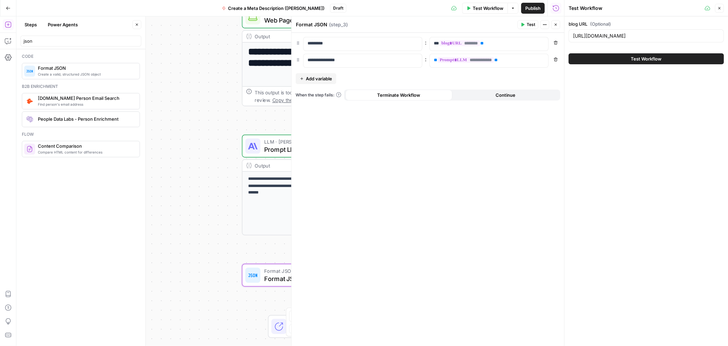
click at [605, 57] on button "Test Workflow" at bounding box center [646, 58] width 155 height 11
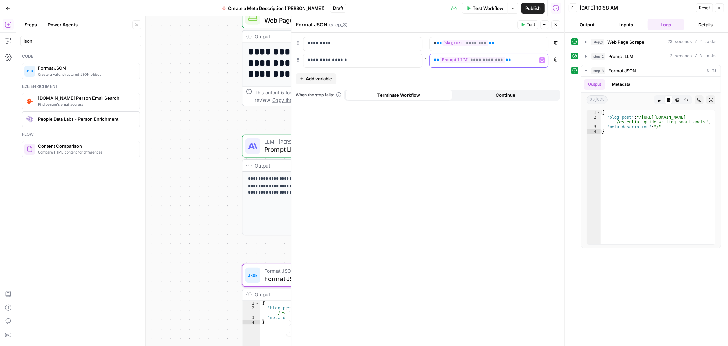
click at [509, 63] on p "**********" at bounding box center [489, 60] width 110 height 7
type textarea "*"
click at [672, 172] on div "{ "blog post" : "/https://www.smartsheet.com/blog /essential-guide-writing-smar…" at bounding box center [658, 182] width 114 height 144
click at [650, 71] on div "step_3 Format JSON 0 ms" at bounding box center [654, 70] width 125 height 7
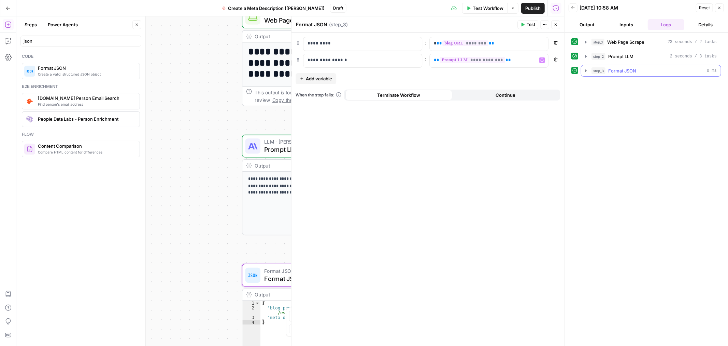
click at [651, 75] on button "step_3 Format JSON 0 ms" at bounding box center [651, 70] width 140 height 11
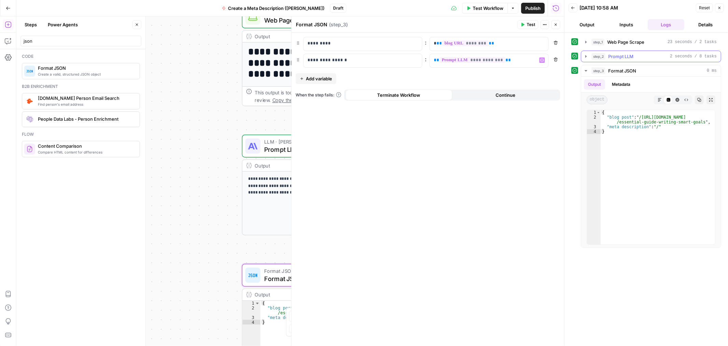
click at [650, 55] on div "step_2 Prompt LLM 2 seconds / 8 tasks" at bounding box center [654, 56] width 125 height 7
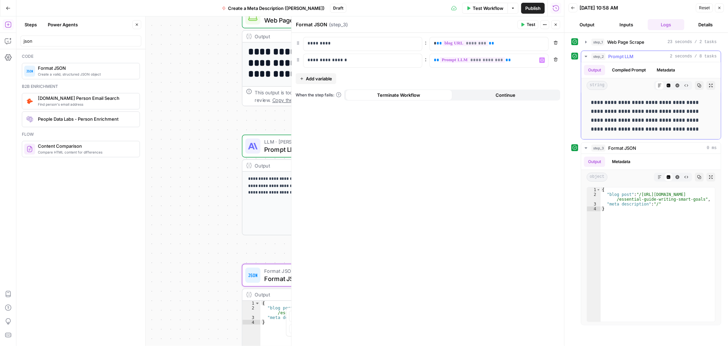
click at [627, 55] on span "Prompt LLM" at bounding box center [620, 56] width 25 height 7
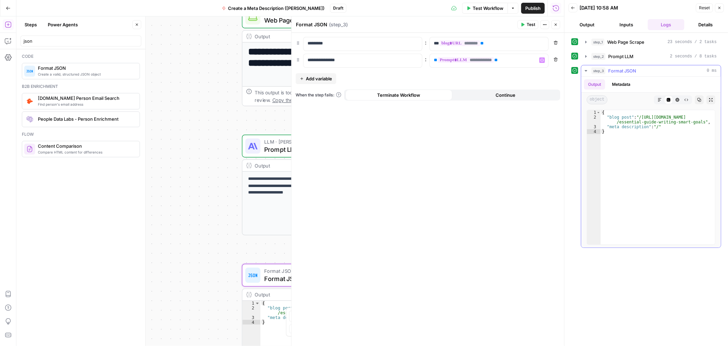
click at [614, 86] on button "Metadata" at bounding box center [621, 84] width 27 height 10
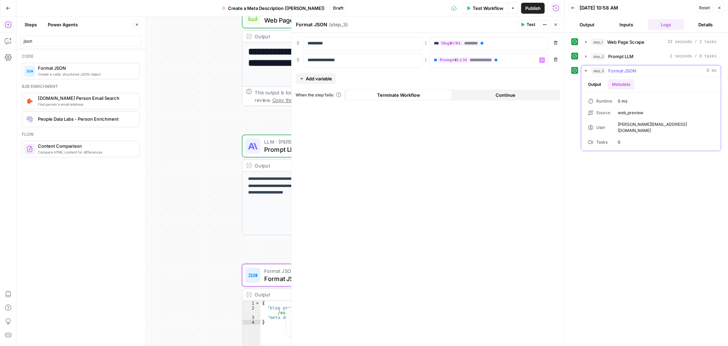
click at [589, 87] on button "Output" at bounding box center [594, 84] width 21 height 10
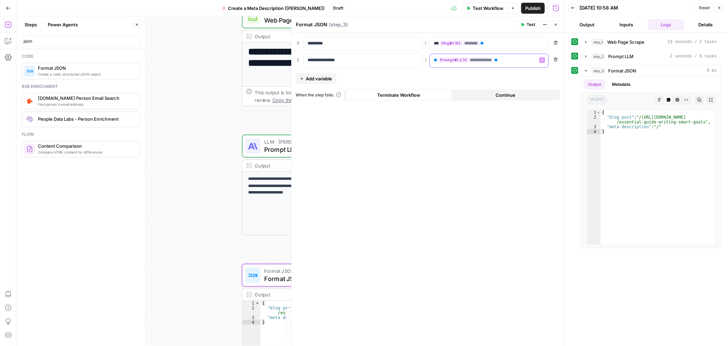
click at [506, 59] on p "**********" at bounding box center [489, 60] width 110 height 7
click at [484, 79] on div "**********" at bounding box center [428, 189] width 273 height 313
click at [535, 9] on span "Publish" at bounding box center [532, 8] width 15 height 7
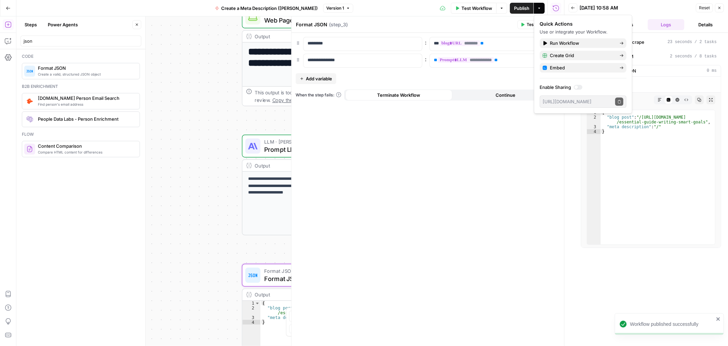
click at [442, 30] on header "Format JSON Format JSON ( step_3 ) Test Actions Close" at bounding box center [428, 24] width 273 height 16
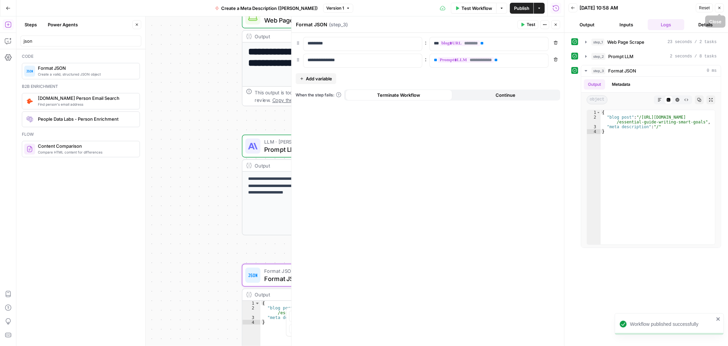
click at [719, 9] on icon "button" at bounding box center [720, 8] width 4 height 4
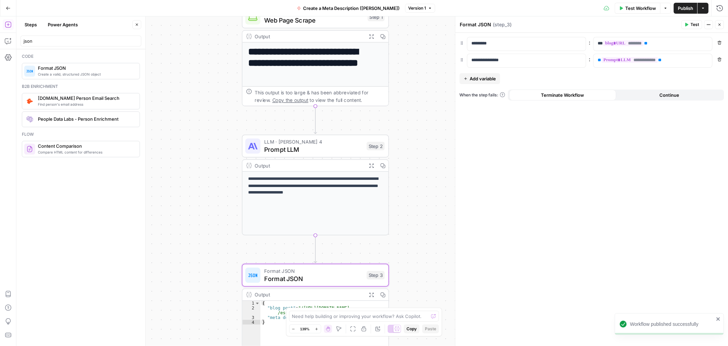
drag, startPoint x: 721, startPoint y: 25, endPoint x: 445, endPoint y: 39, distance: 276.9
click at [721, 25] on icon "button" at bounding box center [720, 25] width 4 height 4
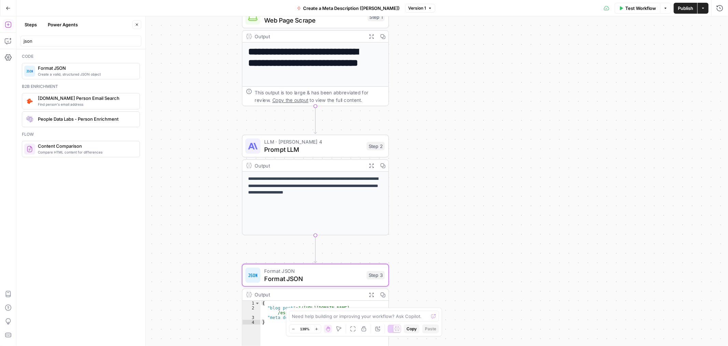
click at [641, 12] on button "Test Workflow" at bounding box center [638, 8] width 46 height 11
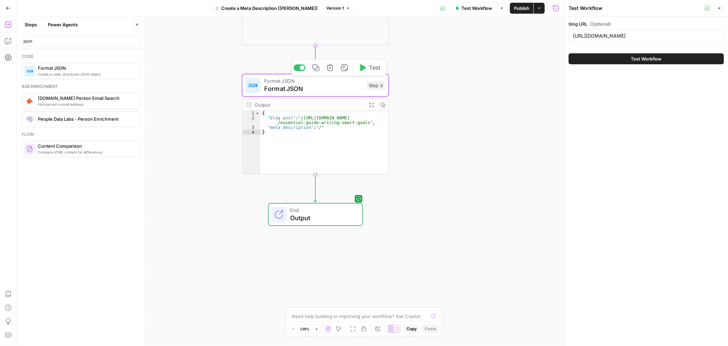
click at [319, 87] on span "Format JSON" at bounding box center [313, 89] width 99 height 10
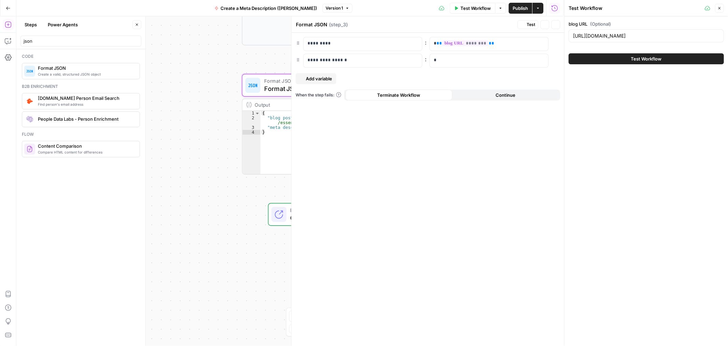
drag, startPoint x: 319, startPoint y: 87, endPoint x: 320, endPoint y: 92, distance: 4.1
click at [320, 91] on div "When the step fails: Terminate Workflow Continue" at bounding box center [428, 94] width 265 height 11
click at [460, 66] on div "*" at bounding box center [484, 60] width 108 height 13
click at [541, 63] on div "* Variables Menu" at bounding box center [489, 60] width 118 height 13
click at [543, 59] on icon "button" at bounding box center [541, 59] width 3 height 3
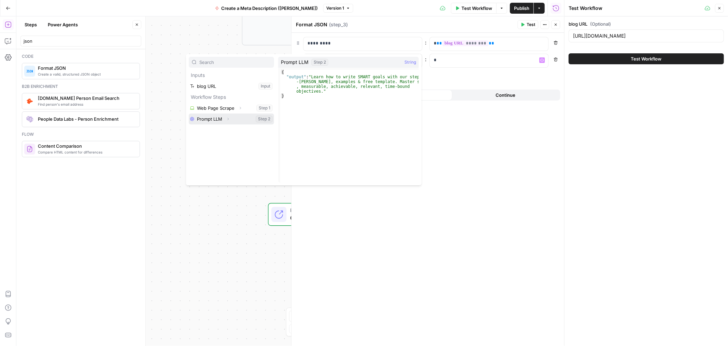
click at [221, 118] on button "Select variable Prompt LLM" at bounding box center [231, 118] width 85 height 11
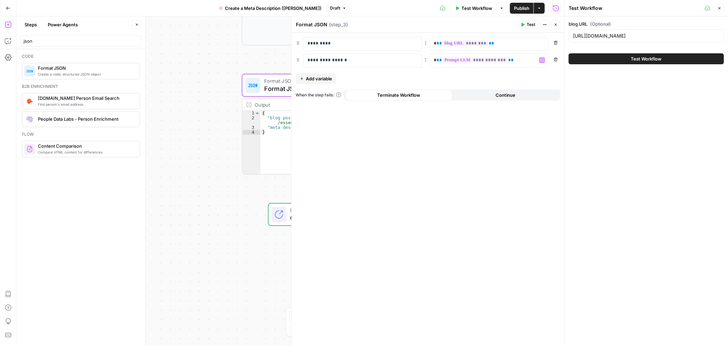
click at [494, 87] on div "**********" at bounding box center [428, 189] width 273 height 313
click at [520, 7] on span "Publish" at bounding box center [521, 8] width 15 height 7
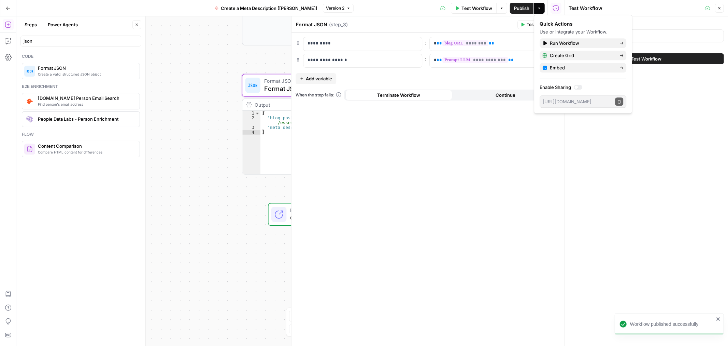
click at [199, 101] on div "**********" at bounding box center [290, 180] width 548 height 329
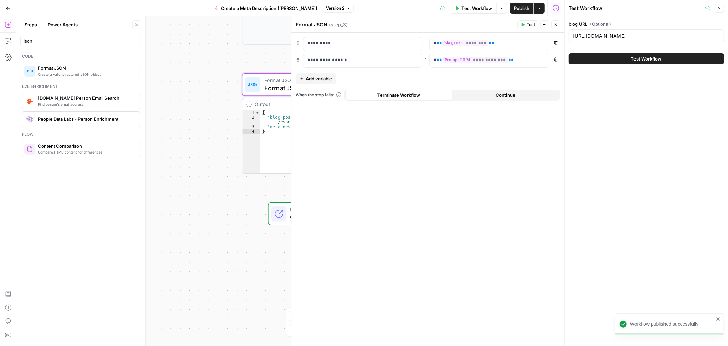
drag, startPoint x: 722, startPoint y: 11, endPoint x: 680, endPoint y: 20, distance: 42.3
click at [720, 12] on button "Close" at bounding box center [719, 8] width 9 height 9
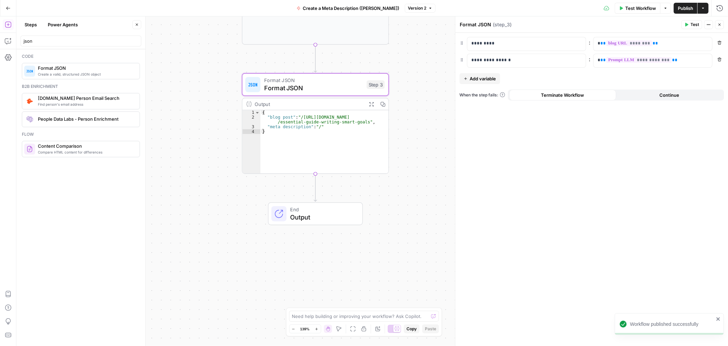
click at [719, 26] on icon "button" at bounding box center [720, 25] width 4 height 4
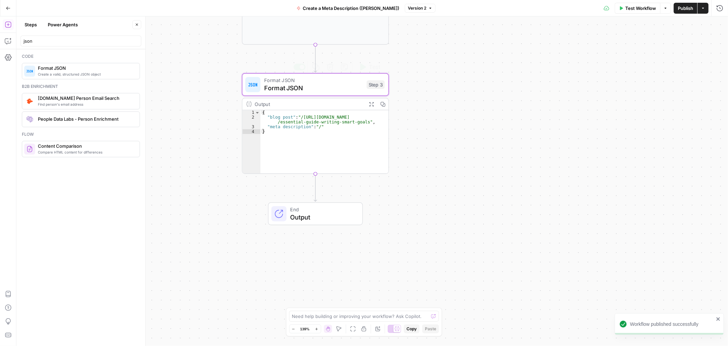
click at [310, 80] on span "Format JSON" at bounding box center [313, 80] width 99 height 8
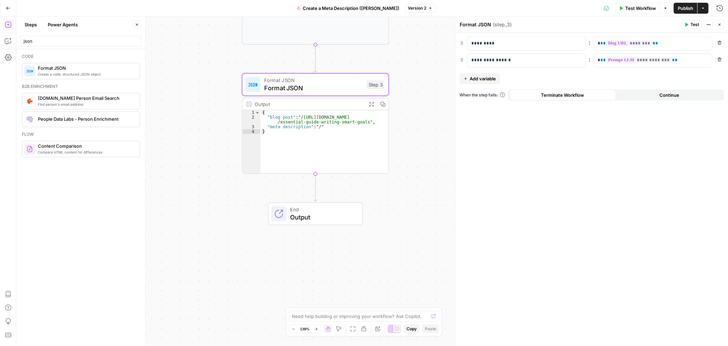
click at [721, 26] on icon "button" at bounding box center [720, 25] width 4 height 4
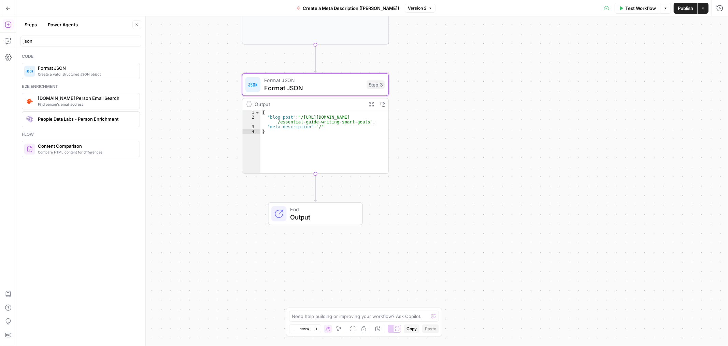
click at [647, 7] on span "Test Workflow" at bounding box center [640, 8] width 31 height 7
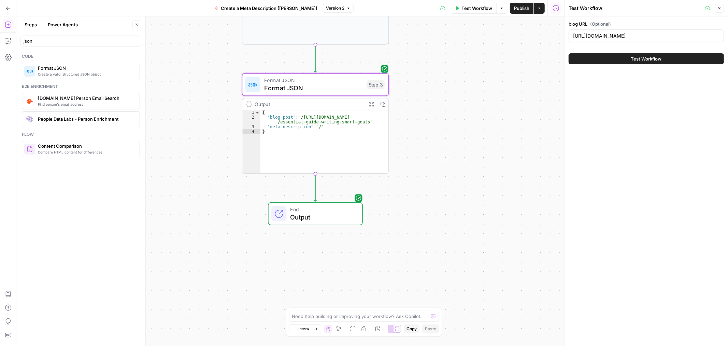
click at [599, 55] on button "Test Workflow" at bounding box center [646, 58] width 155 height 11
